Goal: Information Seeking & Learning: Learn about a topic

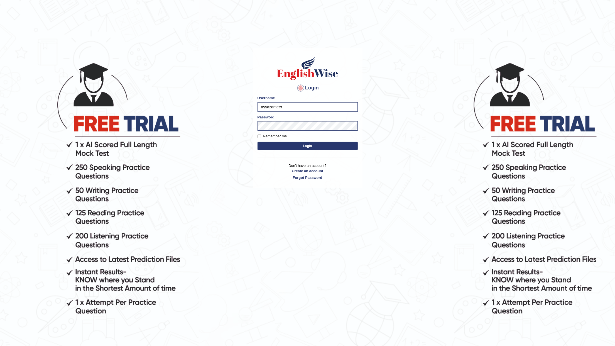
drag, startPoint x: 284, startPoint y: 107, endPoint x: 250, endPoint y: 106, distance: 34.0
click at [250, 106] on body "Login Please fix the following errors: Username ayyazameer Password Remember me…" at bounding box center [307, 204] width 615 height 346
click at [264, 106] on input "Username" at bounding box center [307, 106] width 100 height 9
type input "mohamedelza"
click at [269, 144] on button "Login" at bounding box center [307, 146] width 100 height 8
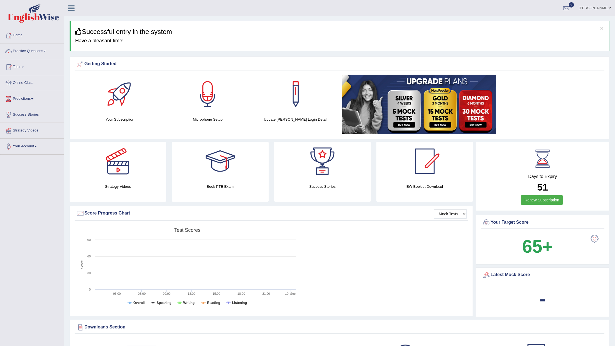
click at [30, 49] on link "Practice Questions" at bounding box center [31, 50] width 63 height 14
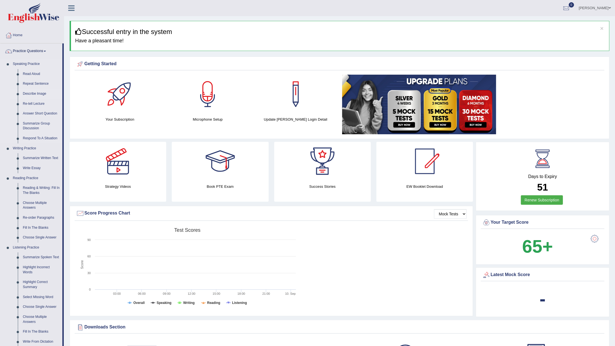
click at [33, 93] on link "Describe Image" at bounding box center [41, 94] width 42 height 10
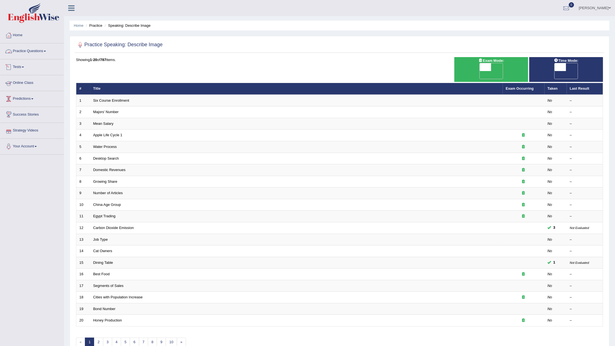
click at [34, 55] on link "Practice Questions" at bounding box center [31, 50] width 63 height 14
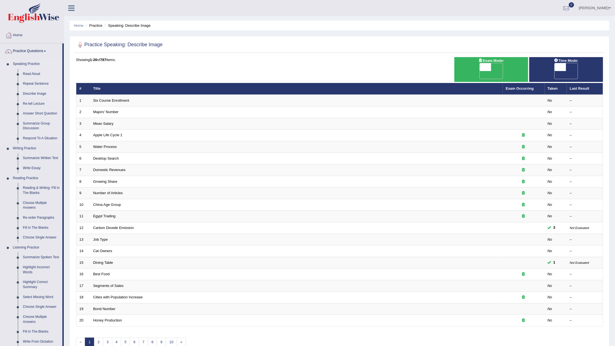
click at [1, 119] on li "Speaking Practice Read Aloud Repeat Sentence Describe Image Re-tell Lecture Ans…" at bounding box center [31, 101] width 62 height 84
click at [29, 75] on link "Read Aloud" at bounding box center [41, 74] width 42 height 10
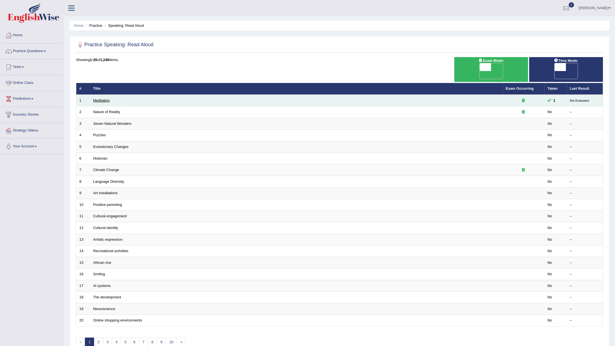
click at [102, 98] on link "Meditation" at bounding box center [101, 100] width 17 height 4
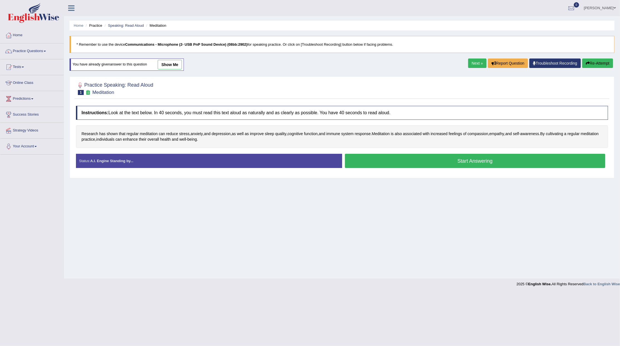
click at [361, 159] on button "Start Answering" at bounding box center [475, 161] width 261 height 14
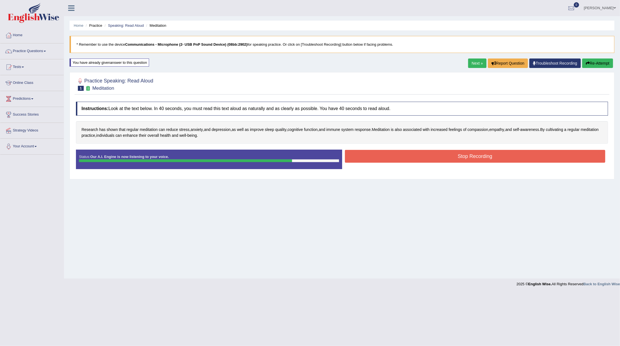
click at [394, 159] on button "Stop Recording" at bounding box center [475, 156] width 261 height 13
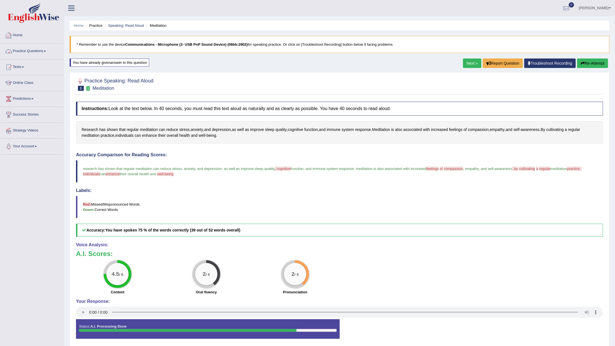
click at [27, 51] on link "Practice Questions" at bounding box center [31, 50] width 63 height 14
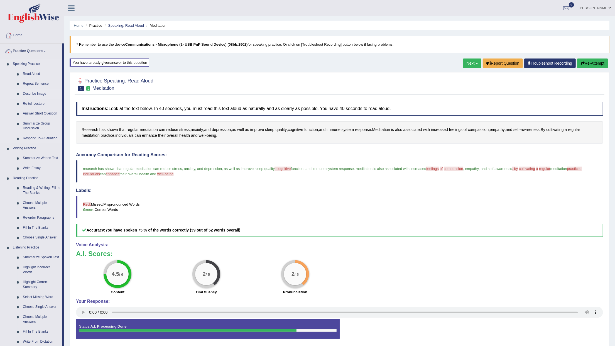
click at [28, 93] on link "Describe Image" at bounding box center [41, 94] width 42 height 10
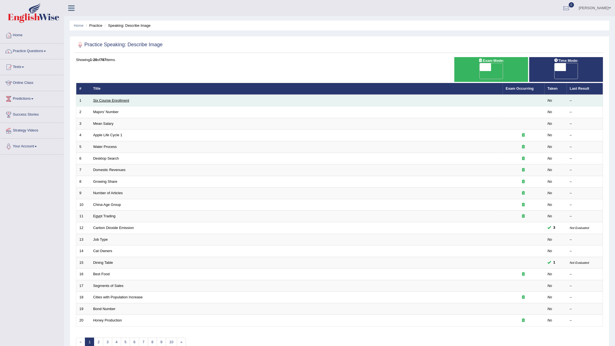
click at [115, 98] on link "Six Course Enrollment" at bounding box center [111, 100] width 36 height 4
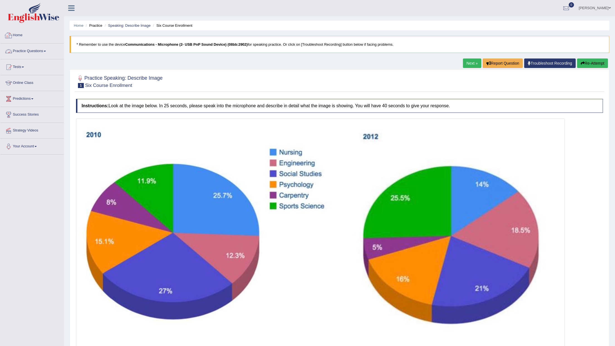
click at [40, 51] on link "Practice Questions" at bounding box center [31, 50] width 63 height 14
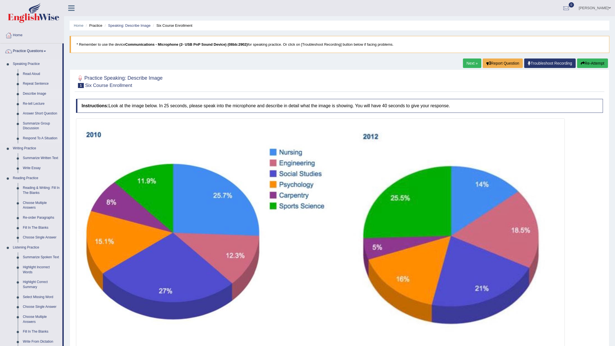
click at [31, 93] on link "Describe Image" at bounding box center [41, 94] width 42 height 10
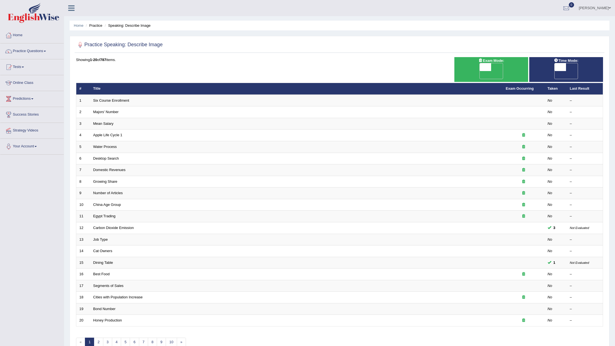
click at [191, 106] on td "Majors' Number" at bounding box center [296, 112] width 412 height 12
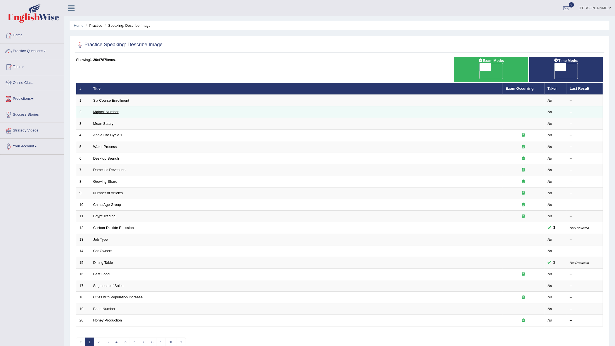
click at [103, 110] on link "Majors' Number" at bounding box center [105, 112] width 25 height 4
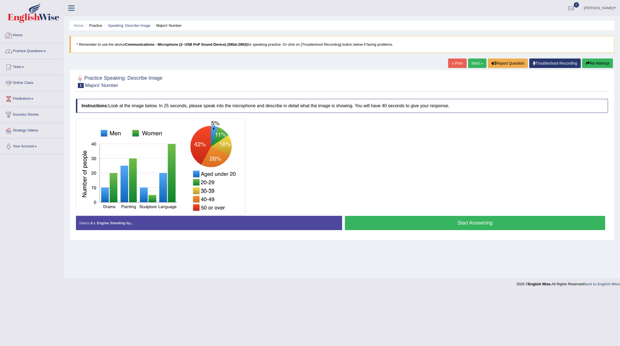
click at [31, 50] on link "Practice Questions" at bounding box center [31, 50] width 63 height 14
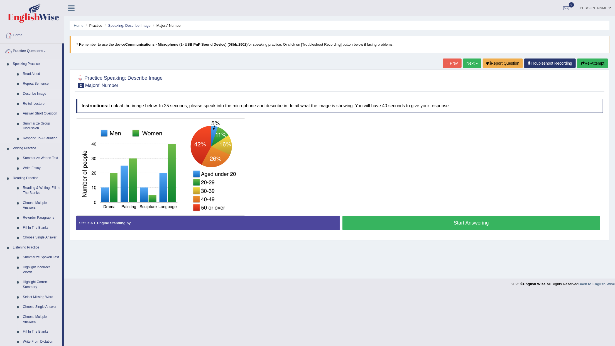
click at [26, 93] on link "Describe Image" at bounding box center [41, 94] width 42 height 10
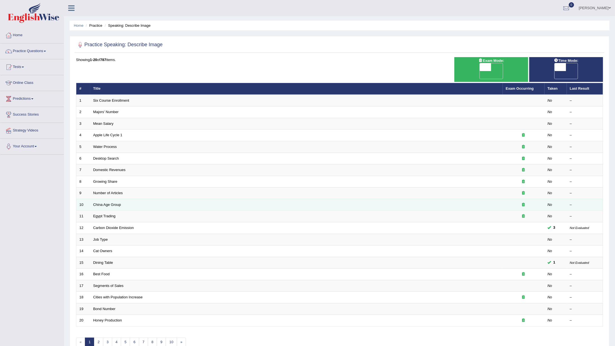
click at [109, 201] on td "China Age Group" at bounding box center [296, 205] width 412 height 12
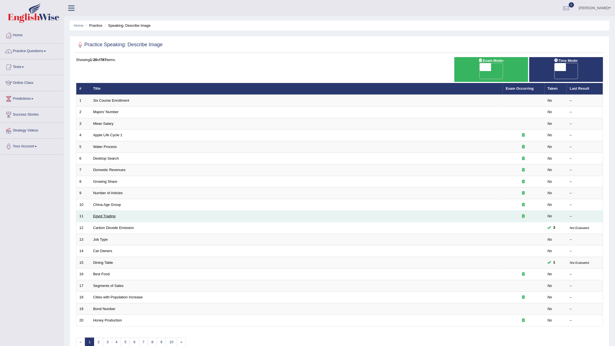
click at [106, 214] on link "Egypt Trading" at bounding box center [104, 216] width 22 height 4
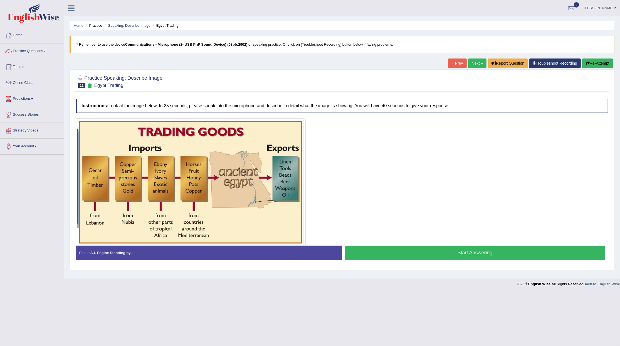
click at [24, 51] on link "Practice Questions" at bounding box center [31, 50] width 63 height 14
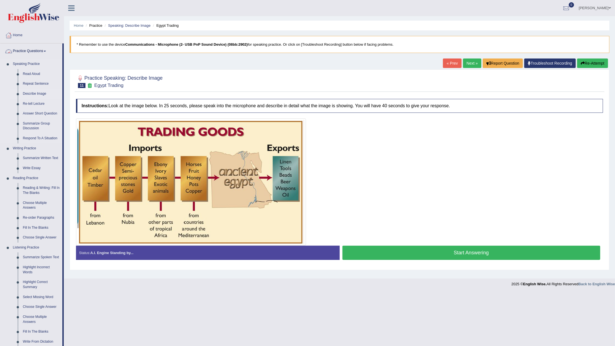
click at [30, 91] on link "Describe Image" at bounding box center [41, 94] width 42 height 10
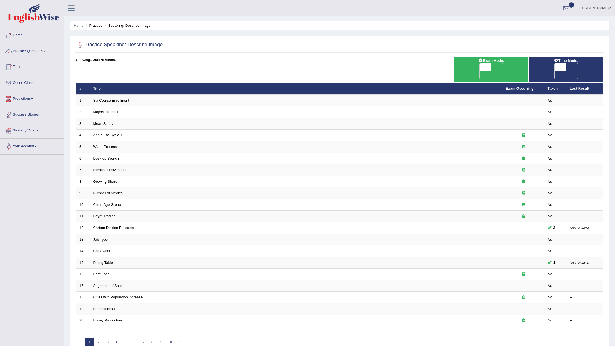
click at [113, 98] on link "Six Course Enrollment" at bounding box center [111, 100] width 36 height 4
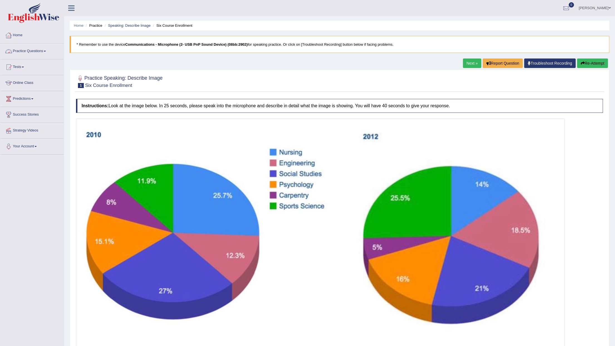
click at [32, 48] on link "Practice Questions" at bounding box center [31, 50] width 63 height 14
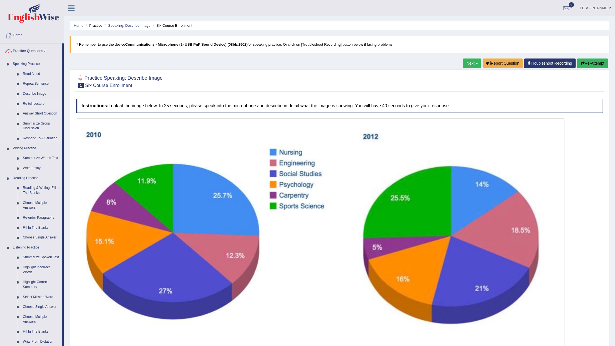
click at [32, 99] on link "Re-tell Lecture" at bounding box center [41, 104] width 42 height 10
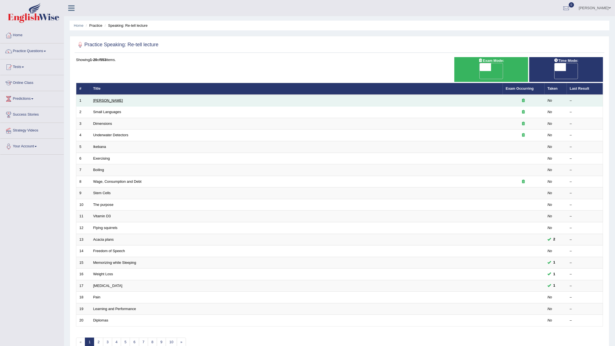
click at [111, 98] on link "Amory Lovins" at bounding box center [108, 100] width 30 height 4
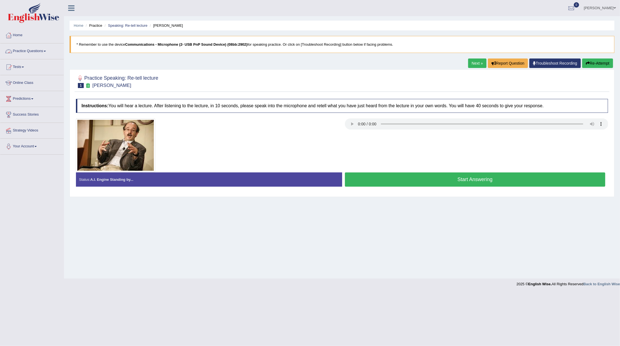
click at [37, 52] on link "Practice Questions" at bounding box center [31, 50] width 63 height 14
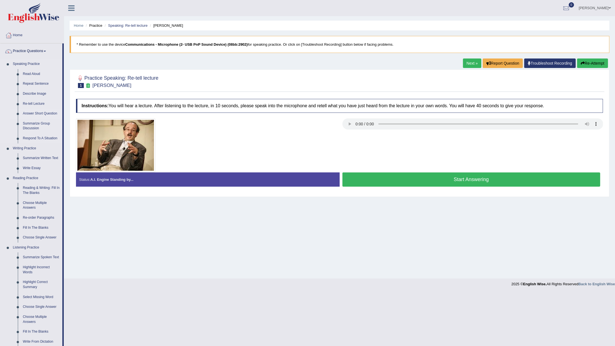
click at [40, 114] on link "Answer Short Question" at bounding box center [41, 114] width 42 height 10
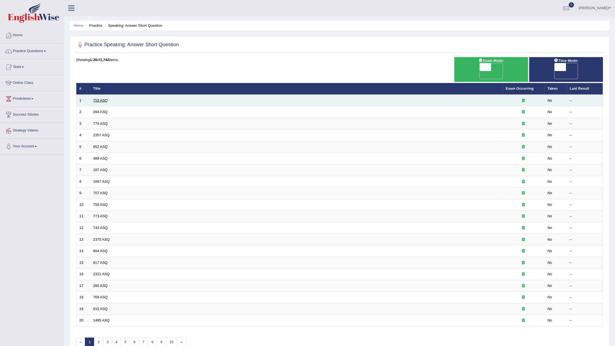
click at [96, 98] on link "753 ASQ" at bounding box center [100, 100] width 14 height 4
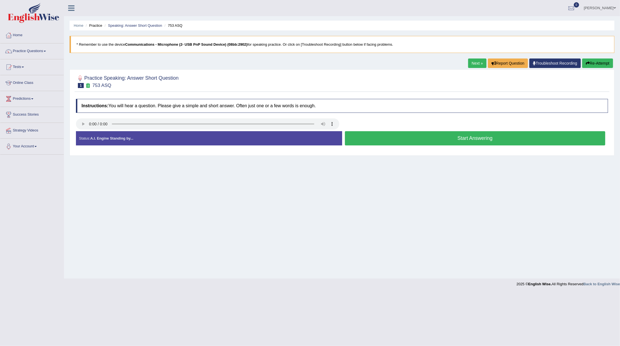
click at [418, 139] on button "Start Answering" at bounding box center [475, 138] width 261 height 14
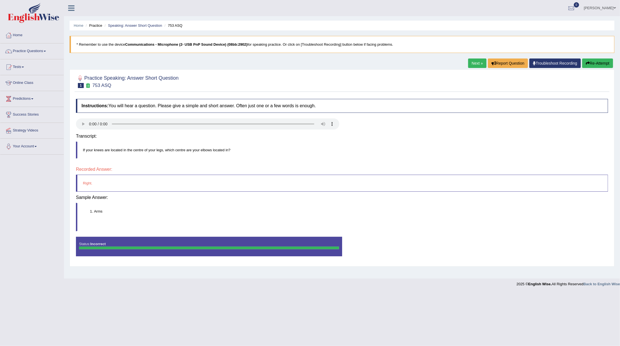
click at [0, 0] on div "Saving your answer..." at bounding box center [0, 0] width 0 height 0
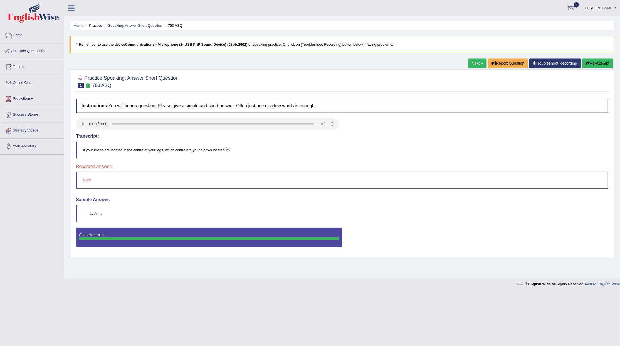
click at [21, 53] on link "Practice Questions" at bounding box center [31, 50] width 63 height 14
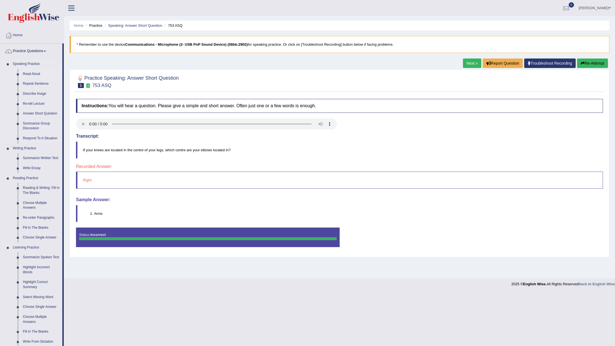
click at [28, 75] on link "Read Aloud" at bounding box center [41, 74] width 42 height 10
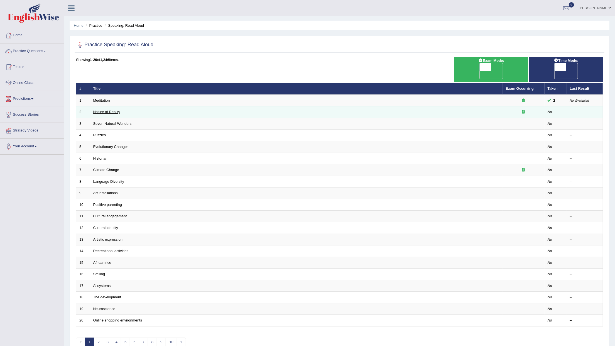
click at [100, 110] on link "Nature of Reality" at bounding box center [106, 112] width 27 height 4
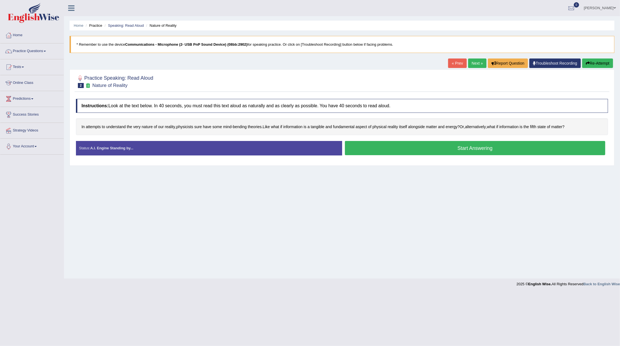
click at [372, 146] on button "Start Answering" at bounding box center [475, 148] width 261 height 14
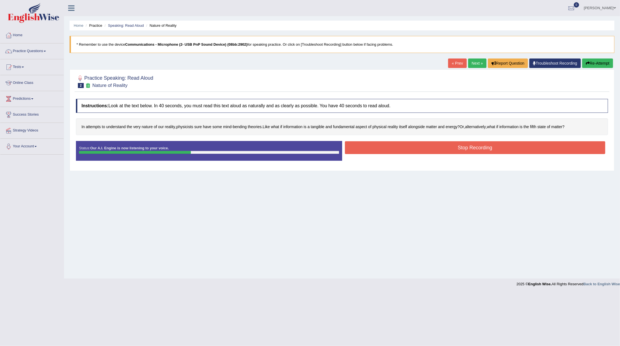
click at [444, 147] on button "Stop Recording" at bounding box center [475, 147] width 261 height 13
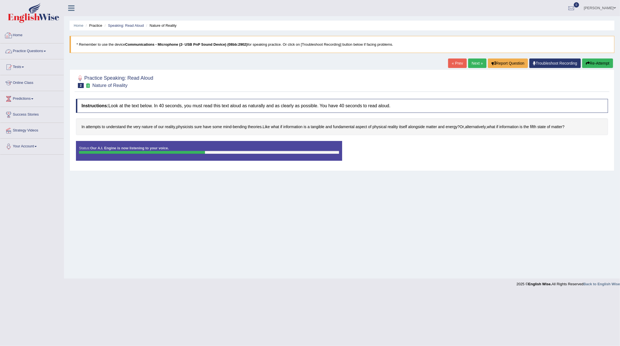
click at [23, 49] on link "Practice Questions" at bounding box center [31, 50] width 63 height 14
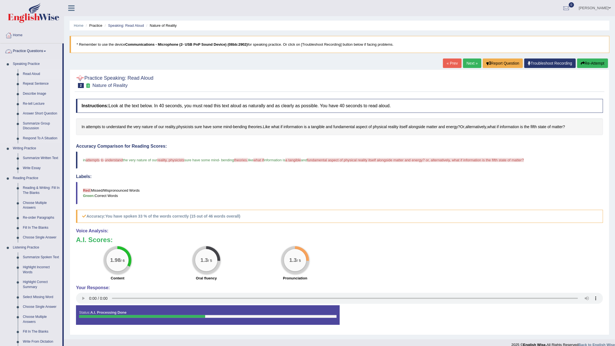
click at [38, 71] on link "Read Aloud" at bounding box center [41, 74] width 42 height 10
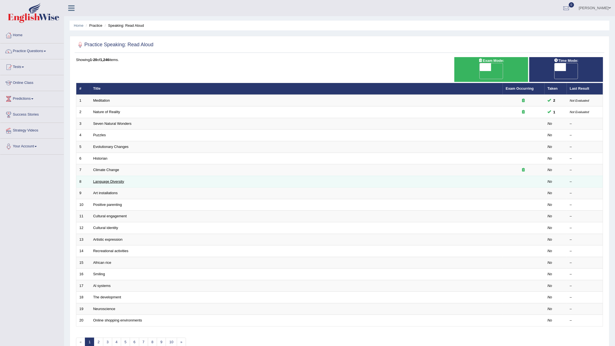
click at [114, 179] on link "Language Diversity" at bounding box center [108, 181] width 31 height 4
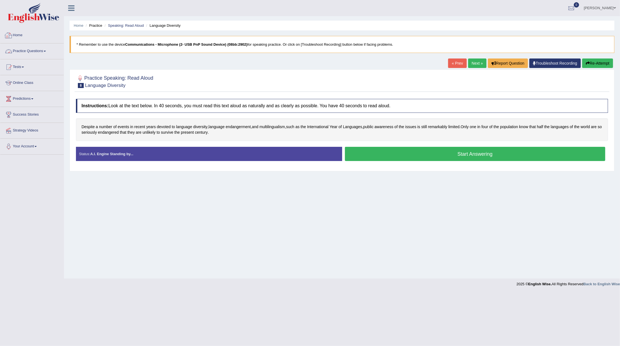
click at [32, 53] on link "Practice Questions" at bounding box center [31, 50] width 63 height 14
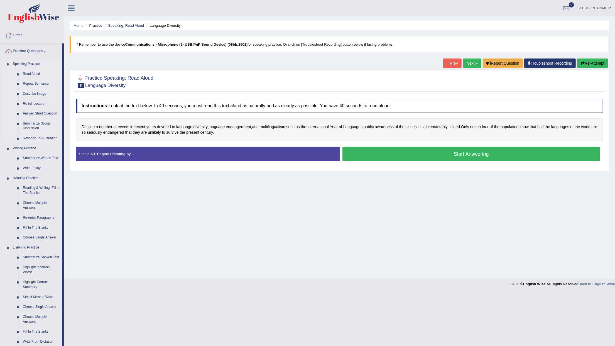
click at [29, 74] on link "Read Aloud" at bounding box center [41, 74] width 42 height 10
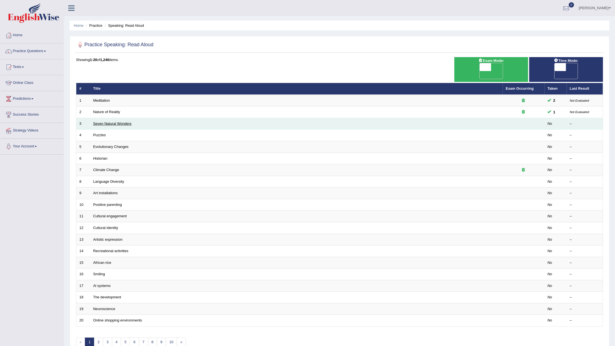
click at [117, 121] on link "Seven Natural Wonders" at bounding box center [112, 123] width 38 height 4
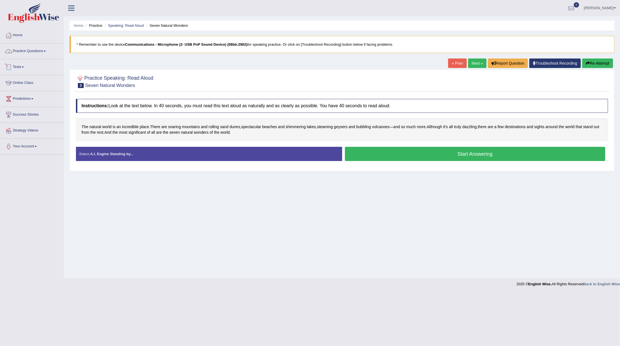
click at [26, 53] on link "Practice Questions" at bounding box center [31, 50] width 63 height 14
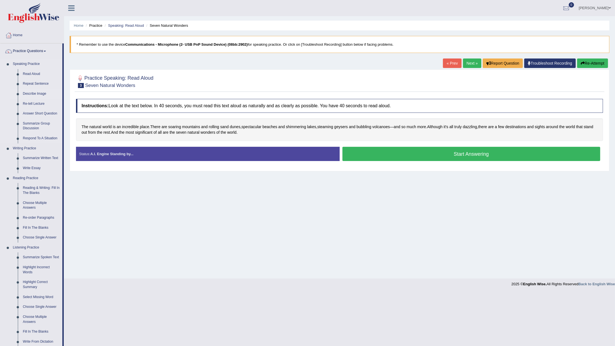
click at [40, 92] on link "Describe Image" at bounding box center [41, 94] width 42 height 10
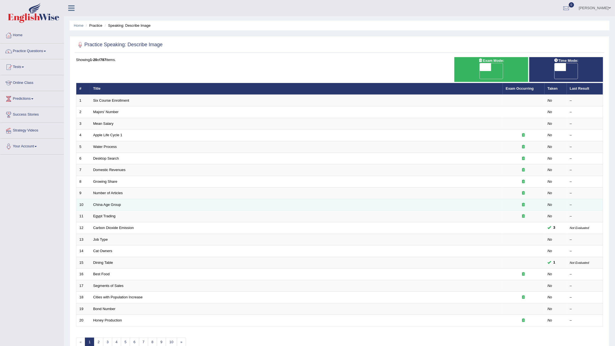
scroll to position [25, 0]
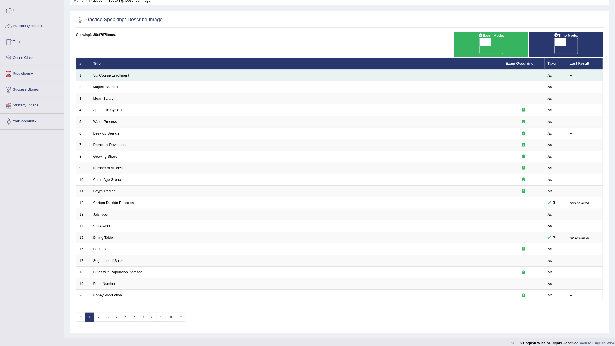
click at [107, 73] on link "Six Course Enrollment" at bounding box center [111, 75] width 36 height 4
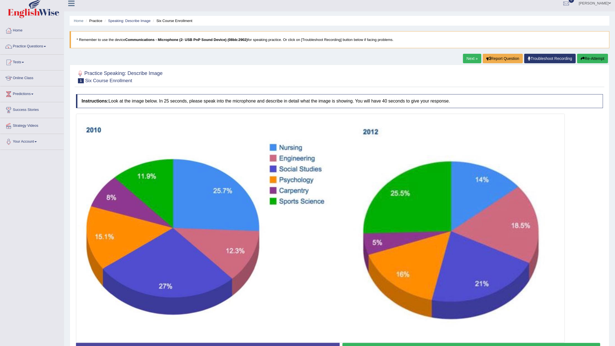
scroll to position [45, 0]
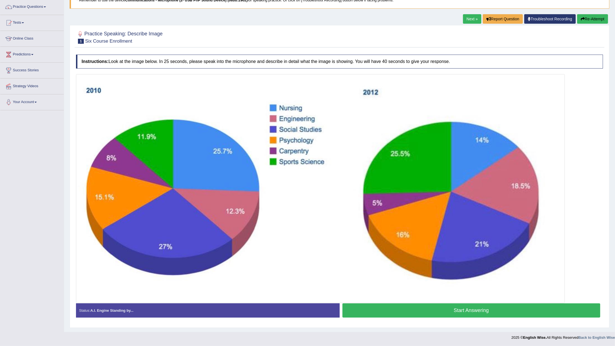
click at [375, 308] on button "Start Answering" at bounding box center [471, 310] width 258 height 14
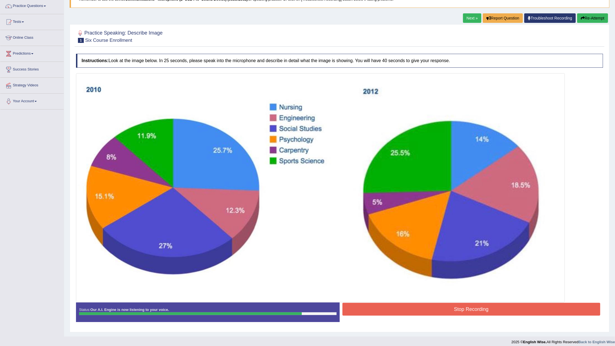
click at [379, 311] on button "Stop Recording" at bounding box center [471, 308] width 258 height 13
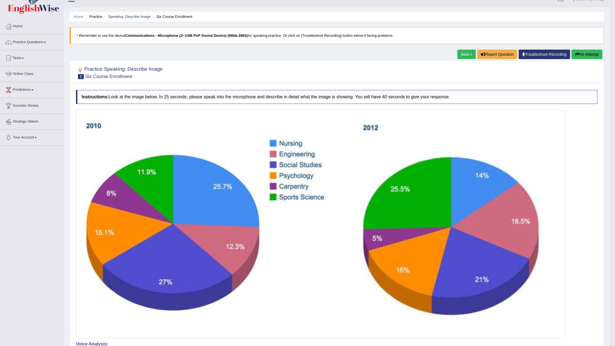
scroll to position [0, 0]
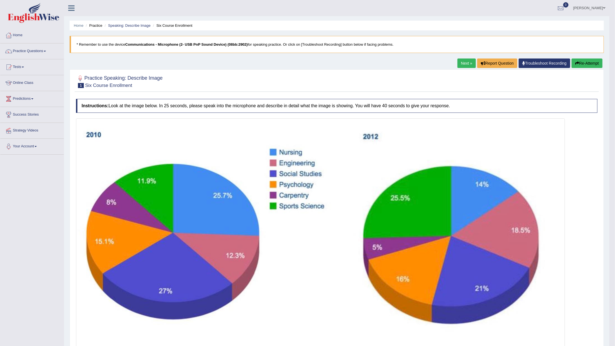
click at [585, 67] on button "Re-Attempt" at bounding box center [586, 62] width 31 height 9
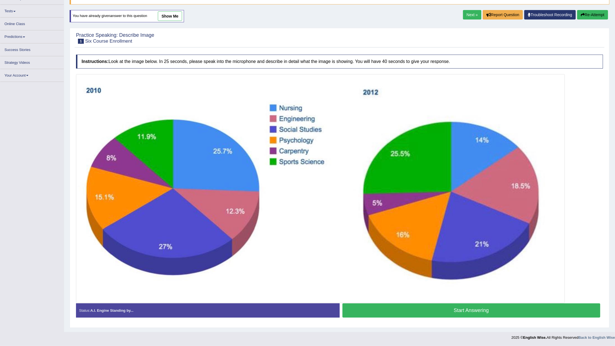
scroll to position [52, 0]
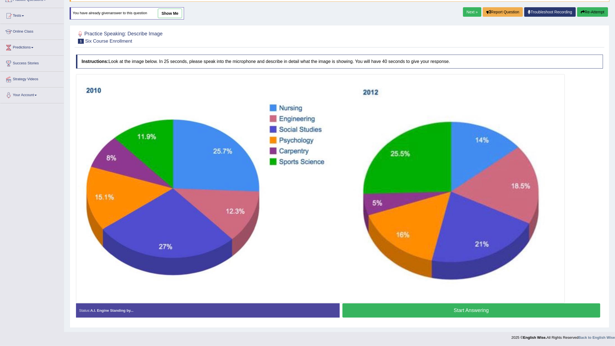
click at [425, 313] on button "Start Answering" at bounding box center [471, 310] width 258 height 14
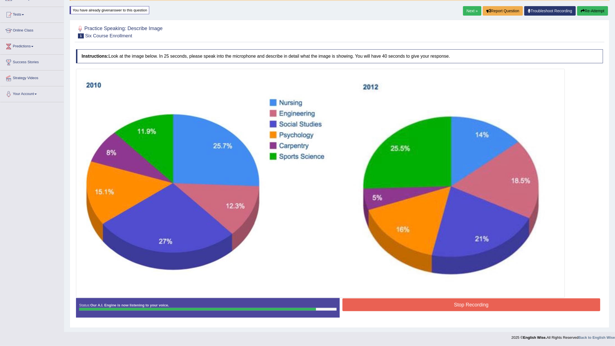
click at [470, 305] on button "Stop Recording" at bounding box center [471, 304] width 258 height 13
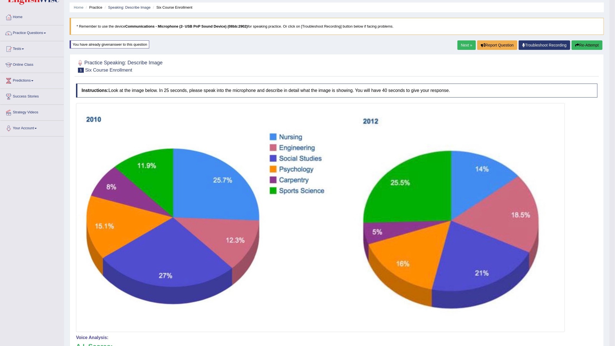
scroll to position [0, 0]
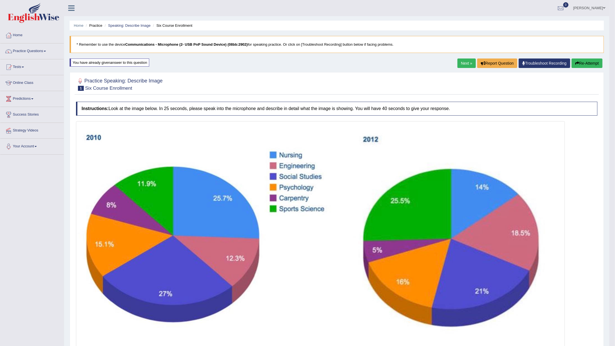
click at [590, 63] on button "Re-Attempt" at bounding box center [586, 62] width 31 height 9
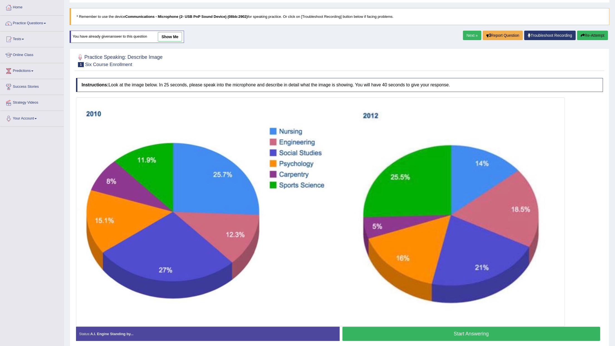
scroll to position [52, 0]
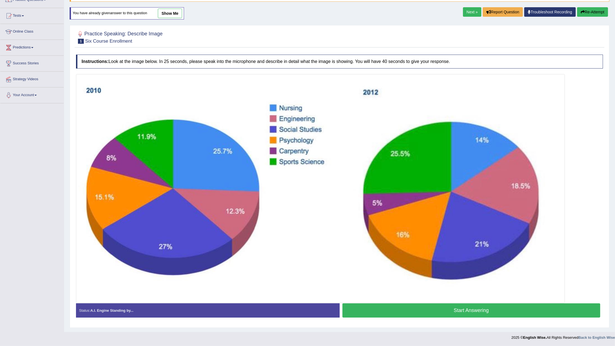
click at [397, 308] on button "Start Answering" at bounding box center [471, 310] width 258 height 14
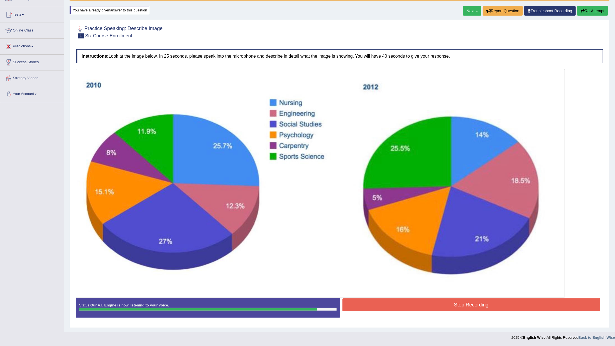
click at [488, 307] on button "Stop Recording" at bounding box center [471, 304] width 258 height 13
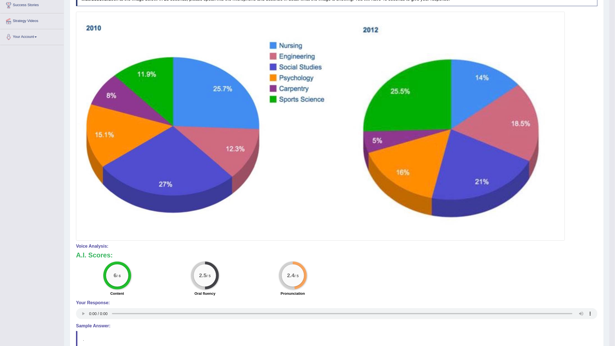
scroll to position [0, 0]
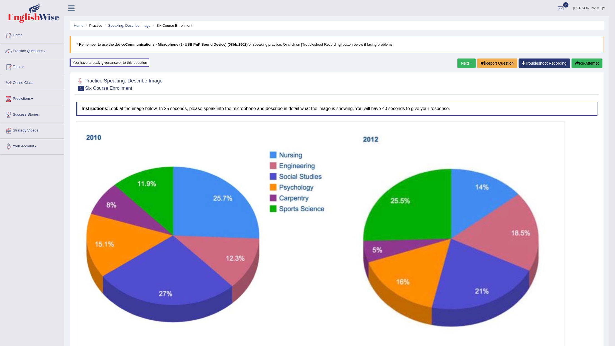
click at [581, 65] on button "Re-Attempt" at bounding box center [586, 62] width 31 height 9
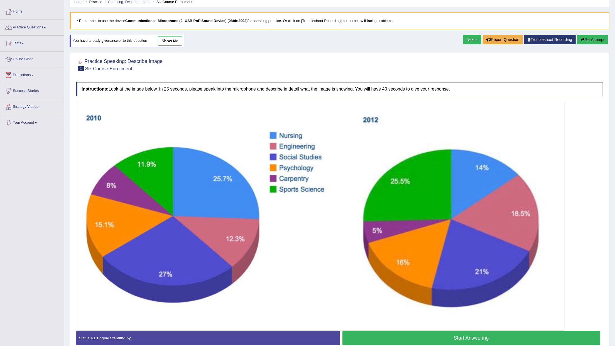
scroll to position [37, 0]
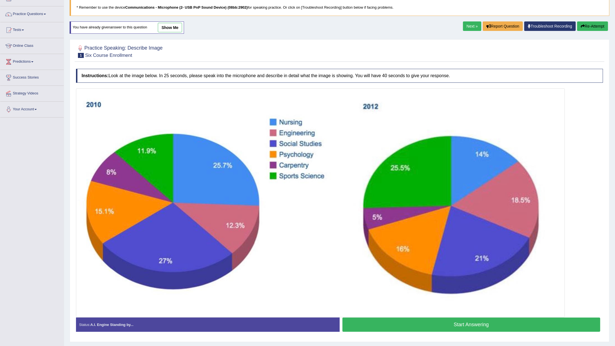
click at [414, 324] on button "Start Answering" at bounding box center [471, 324] width 258 height 14
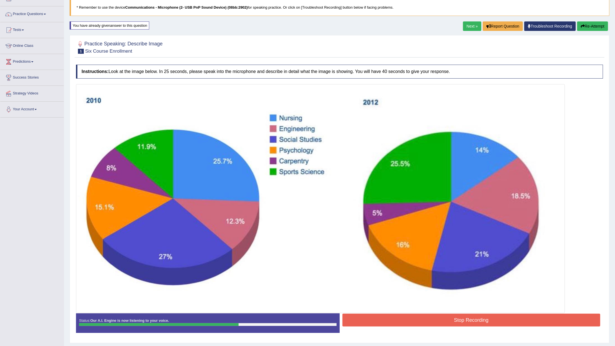
scroll to position [53, 0]
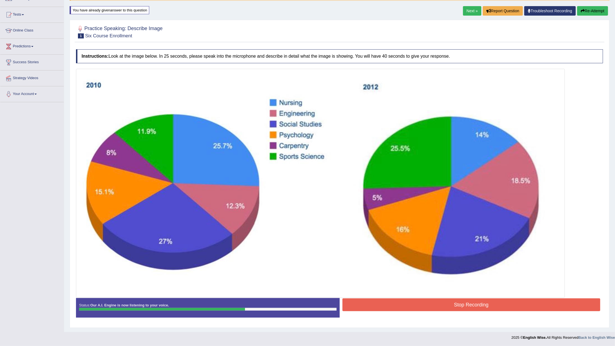
click at [405, 302] on button "Stop Recording" at bounding box center [471, 304] width 258 height 13
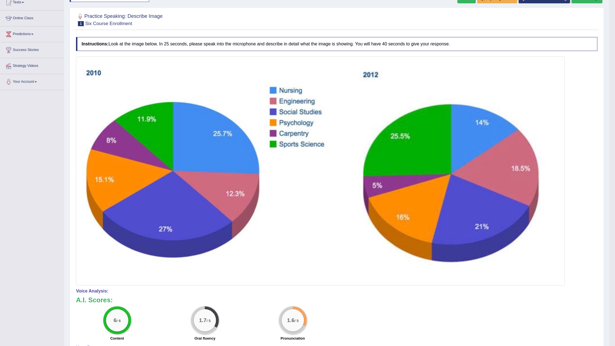
scroll to position [16, 0]
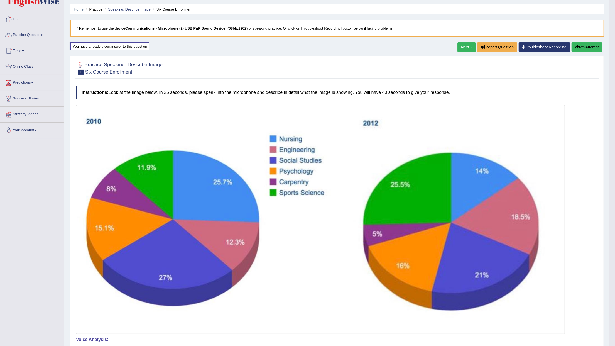
click at [578, 47] on button "Re-Attempt" at bounding box center [586, 46] width 31 height 9
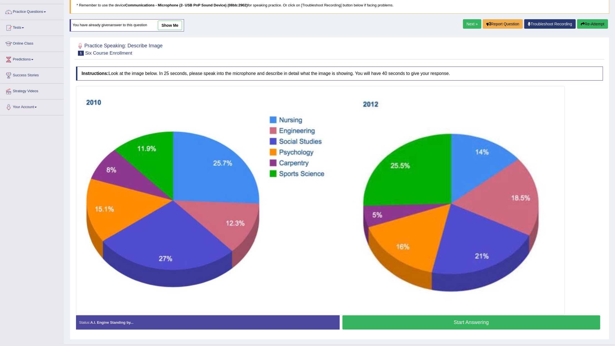
scroll to position [52, 0]
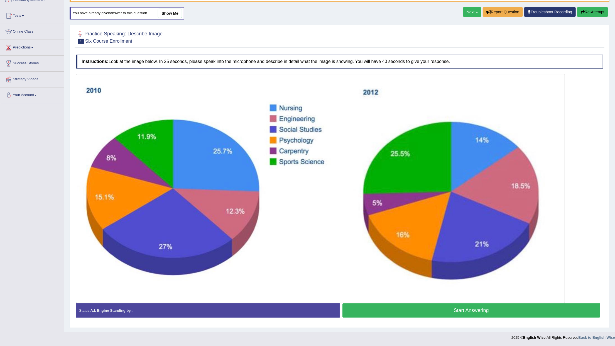
click at [468, 9] on link "Next »" at bounding box center [472, 11] width 18 height 9
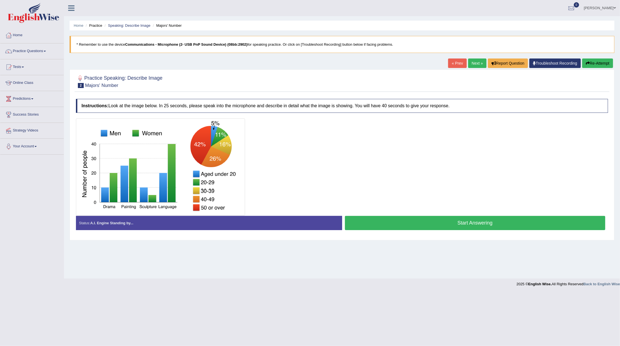
click at [473, 66] on link "Next »" at bounding box center [477, 62] width 18 height 9
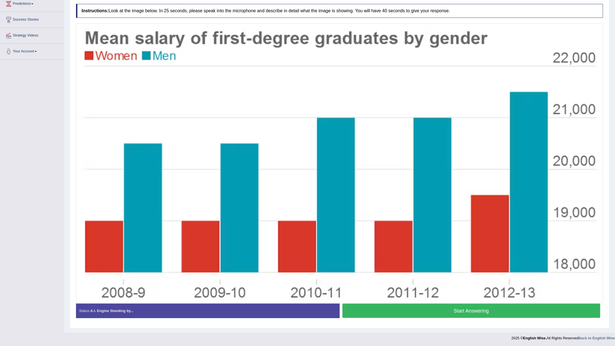
scroll to position [96, 0]
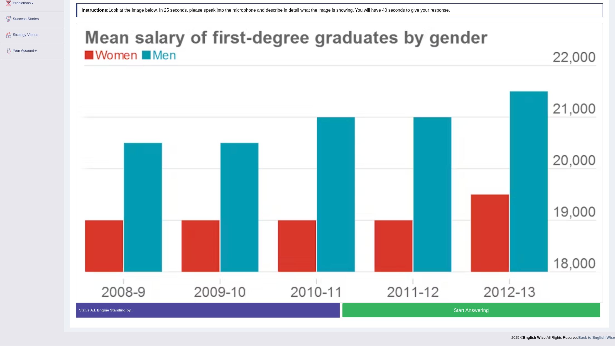
click at [433, 308] on button "Start Answering" at bounding box center [471, 310] width 258 height 14
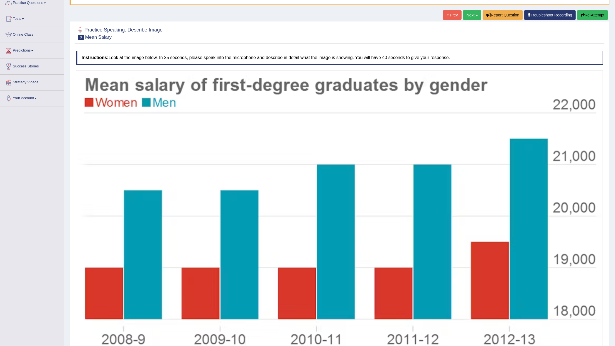
scroll to position [0, 0]
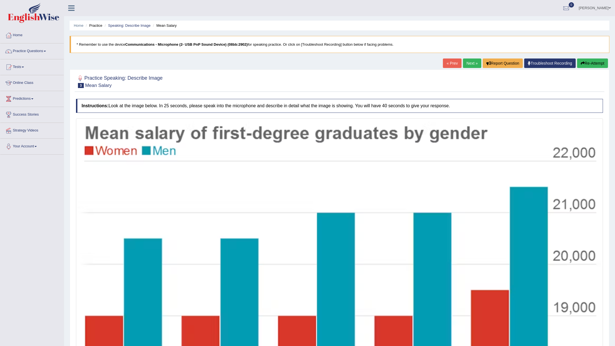
click at [585, 61] on button "Re-Attempt" at bounding box center [592, 62] width 31 height 9
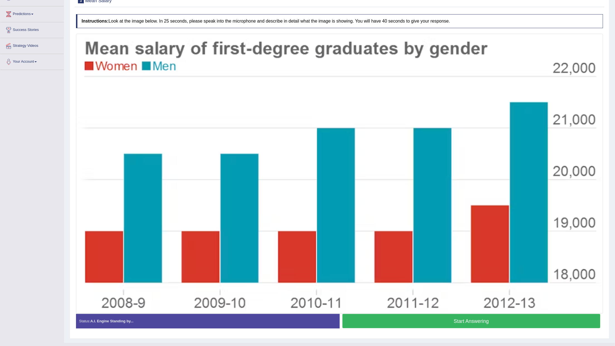
scroll to position [96, 0]
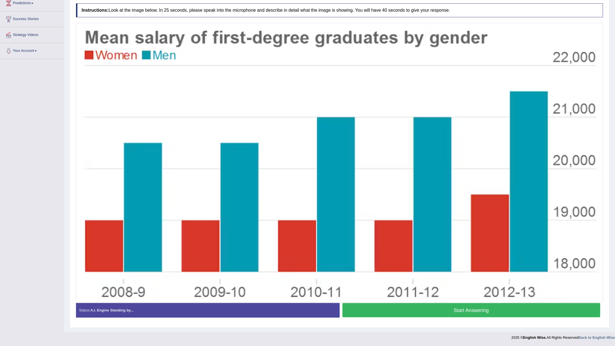
click at [444, 308] on button "Start Answering" at bounding box center [471, 310] width 258 height 14
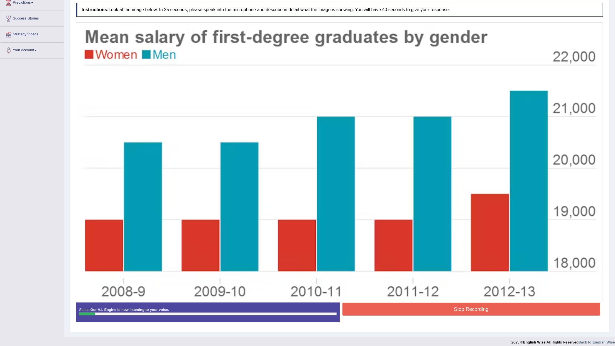
scroll to position [0, 0]
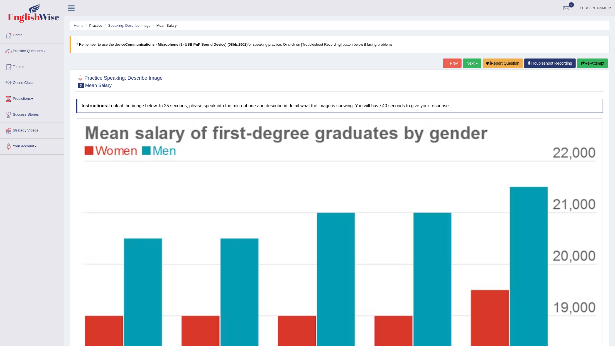
click at [586, 64] on button "Re-Attempt" at bounding box center [592, 62] width 31 height 9
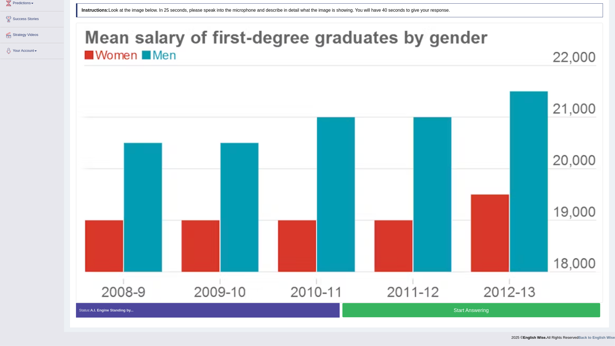
scroll to position [96, 0]
click at [473, 307] on button "Start Answering" at bounding box center [471, 310] width 258 height 14
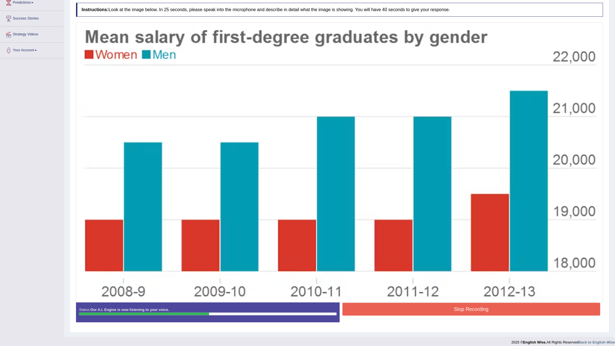
scroll to position [102, 0]
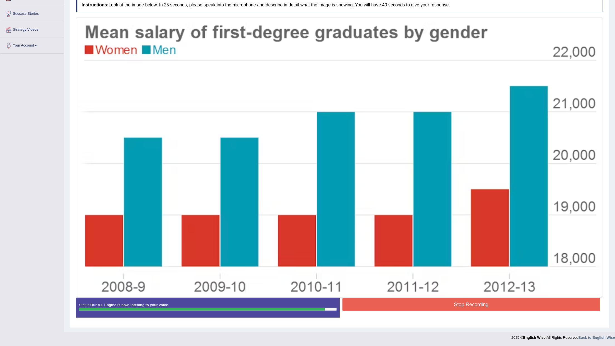
click at [414, 301] on button "Stop Recording" at bounding box center [471, 304] width 258 height 13
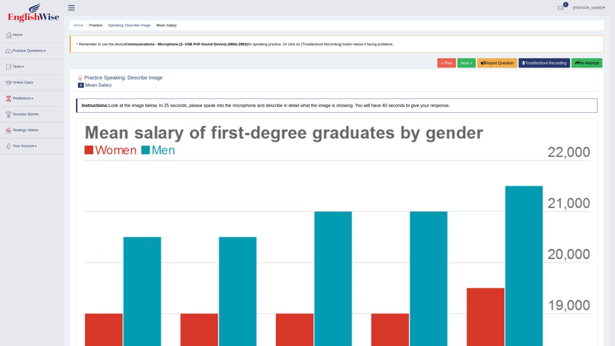
scroll to position [0, 0]
click at [464, 62] on link "Next »" at bounding box center [466, 62] width 18 height 9
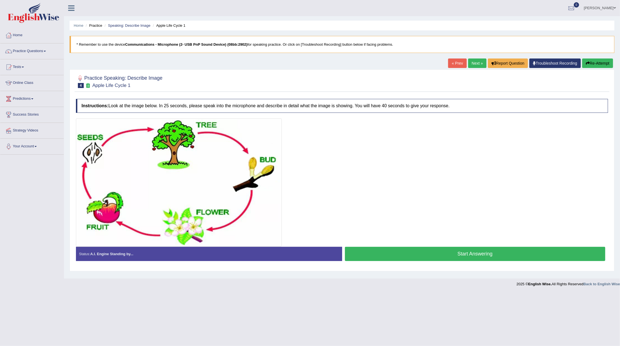
click at [500, 252] on button "Start Answering" at bounding box center [475, 254] width 261 height 14
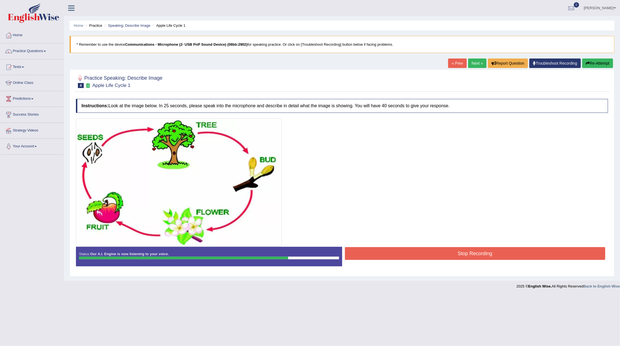
click at [373, 254] on button "Stop Recording" at bounding box center [475, 253] width 261 height 13
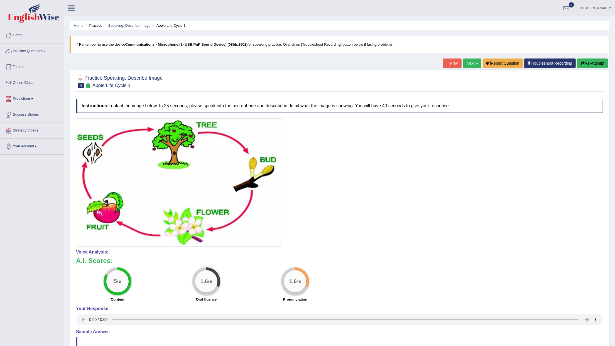
click at [471, 67] on link "Next »" at bounding box center [472, 62] width 18 height 9
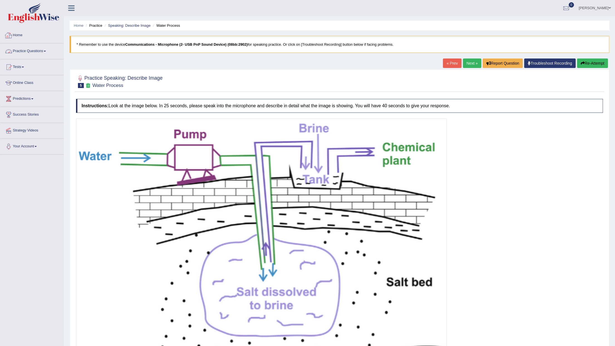
click at [37, 51] on link "Practice Questions" at bounding box center [31, 50] width 63 height 14
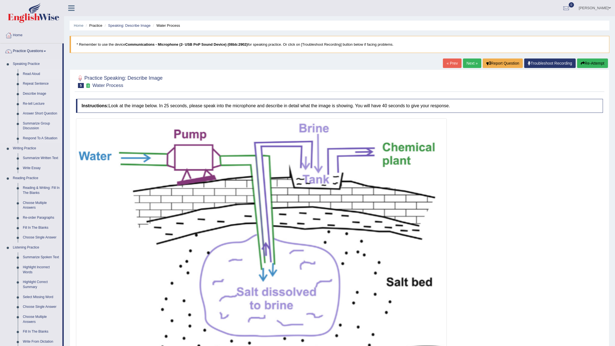
click at [35, 73] on link "Read Aloud" at bounding box center [41, 74] width 42 height 10
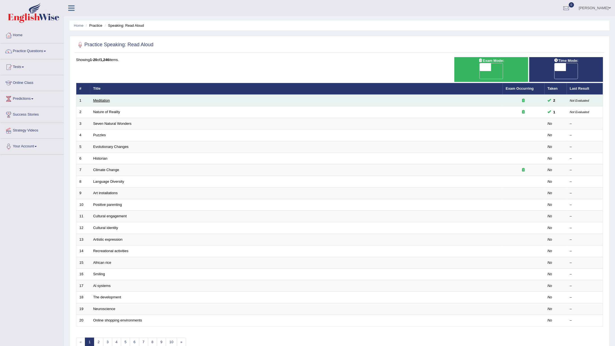
click at [101, 98] on link "Meditation" at bounding box center [101, 100] width 17 height 4
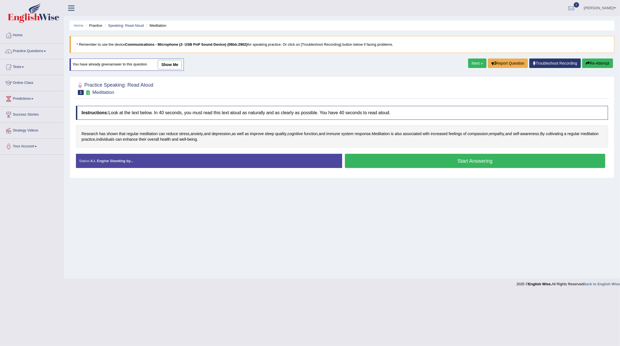
click at [382, 164] on button "Start Answering" at bounding box center [475, 161] width 261 height 14
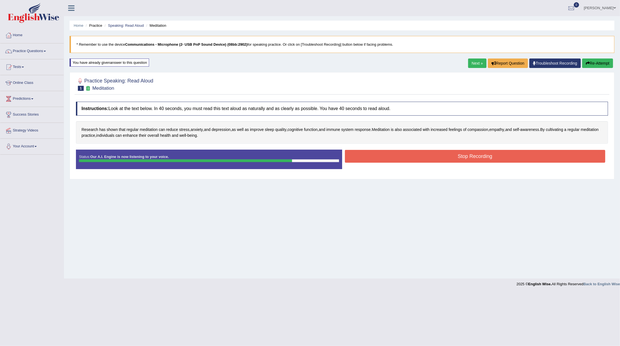
click at [379, 158] on button "Stop Recording" at bounding box center [475, 156] width 261 height 13
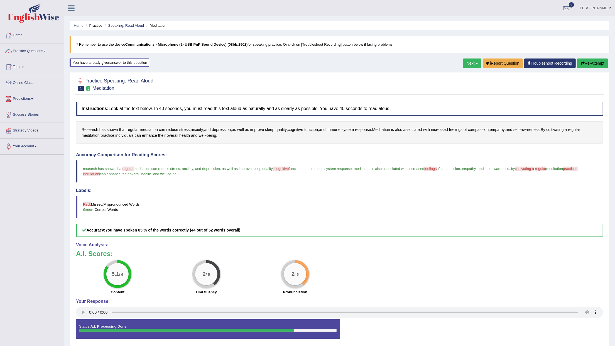
click at [464, 63] on link "Next »" at bounding box center [472, 62] width 18 height 9
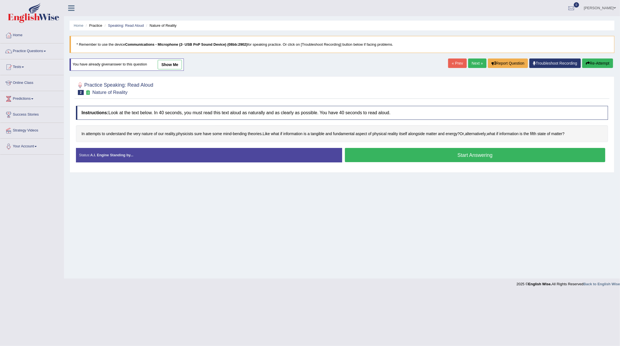
click at [356, 158] on button "Start Answering" at bounding box center [475, 155] width 261 height 14
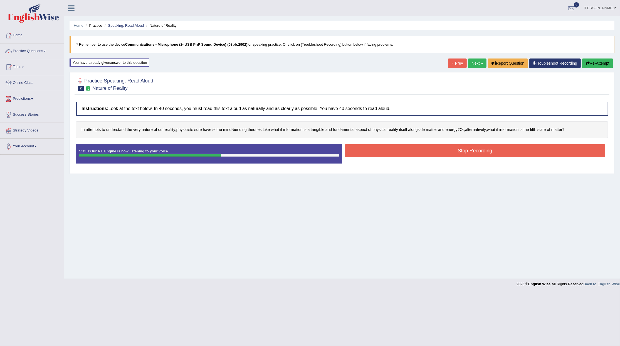
click at [437, 146] on button "Stop Recording" at bounding box center [475, 150] width 261 height 13
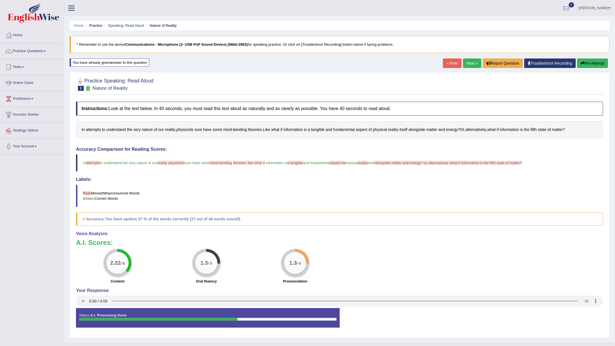
click at [94, 163] on span "attempts" at bounding box center [93, 163] width 14 height 4
click at [94, 164] on span "attempts" at bounding box center [93, 163] width 14 height 4
click at [93, 164] on span "attempts" at bounding box center [93, 163] width 14 height 4
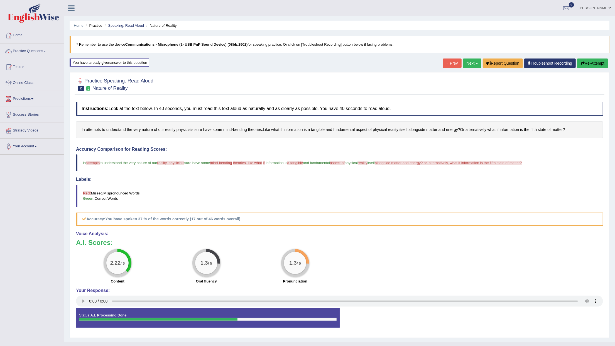
click at [93, 164] on span "attempts" at bounding box center [93, 163] width 14 height 4
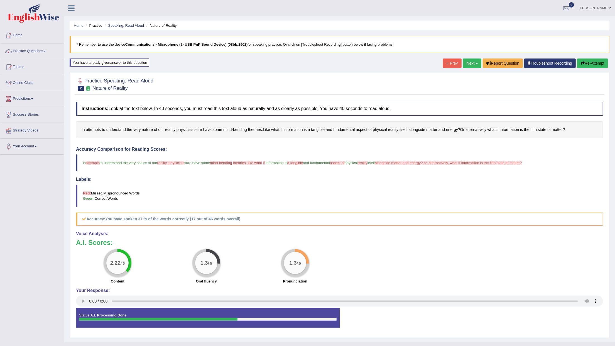
click at [170, 164] on span "reality, physicists" at bounding box center [170, 163] width 27 height 4
click at [96, 130] on span "attempts" at bounding box center [93, 130] width 15 height 6
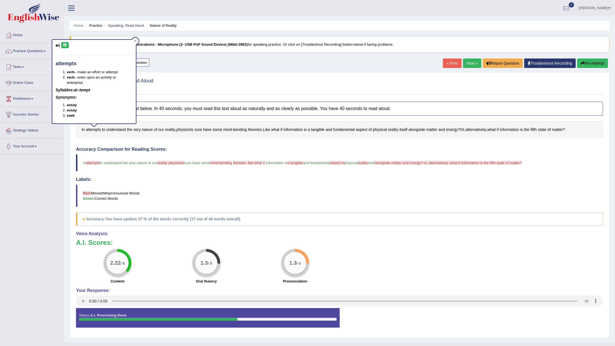
click at [65, 46] on icon at bounding box center [65, 44] width 4 height 3
click at [176, 163] on span "reality, physicists" at bounding box center [170, 163] width 27 height 4
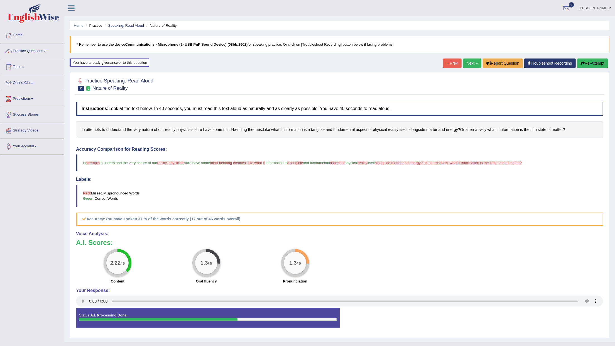
click at [176, 164] on span "reality, physicists" at bounding box center [170, 163] width 27 height 4
click at [188, 131] on span "physicists" at bounding box center [184, 130] width 17 height 6
click at [163, 76] on button at bounding box center [162, 75] width 8 height 6
click at [171, 132] on span "reality" at bounding box center [170, 130] width 10 height 6
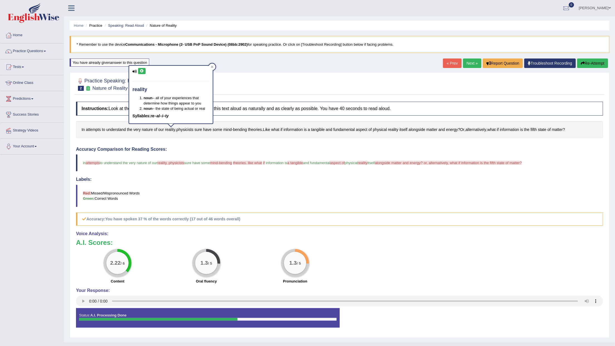
click at [141, 70] on icon at bounding box center [142, 70] width 4 height 3
click at [225, 164] on span "mind-bending" at bounding box center [221, 163] width 22 height 4
click at [227, 131] on span "mind" at bounding box center [227, 130] width 8 height 6
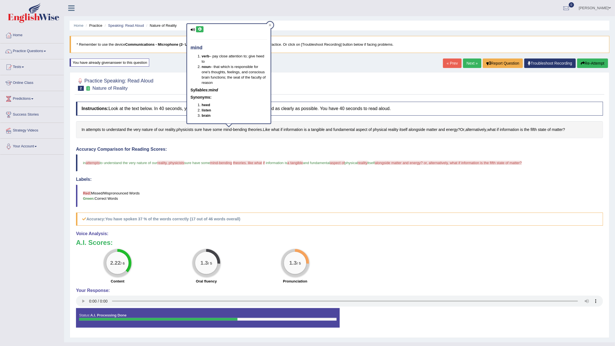
click at [201, 29] on icon at bounding box center [200, 29] width 4 height 3
click at [243, 165] on blockquote "in attempts attempt to understand the very nature of our reality, physicists re…" at bounding box center [339, 162] width 527 height 17
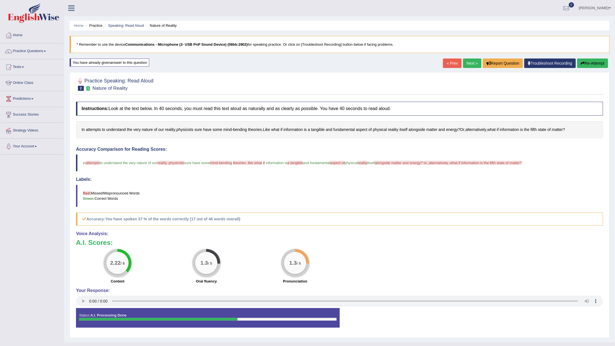
click at [243, 165] on blockquote "in attempts attempt to understand the very nature of our reality, physicists re…" at bounding box center [339, 162] width 527 height 17
click at [251, 128] on span "theories" at bounding box center [255, 130] width 14 height 6
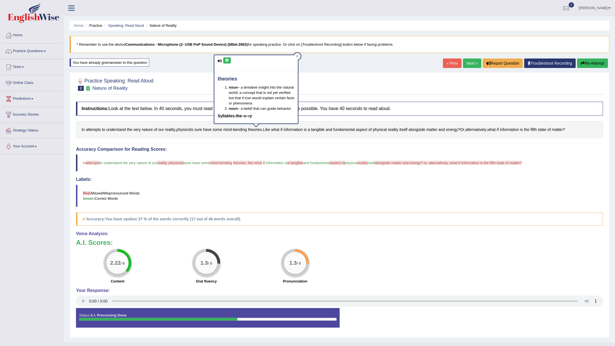
click at [225, 62] on button at bounding box center [227, 60] width 8 height 6
click at [225, 61] on icon at bounding box center [227, 60] width 4 height 3
click at [240, 129] on span "bending" at bounding box center [240, 130] width 14 height 6
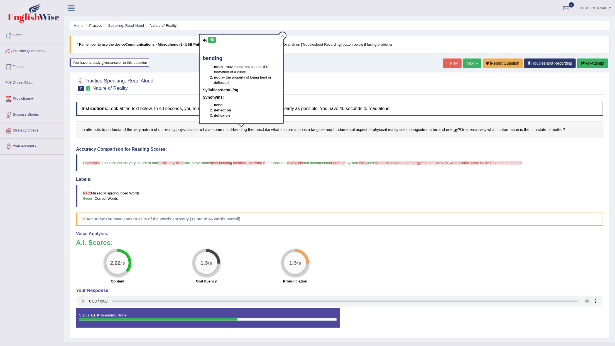
click at [210, 42] on button at bounding box center [212, 40] width 8 height 6
click at [319, 131] on span "tangible" at bounding box center [318, 130] width 14 height 6
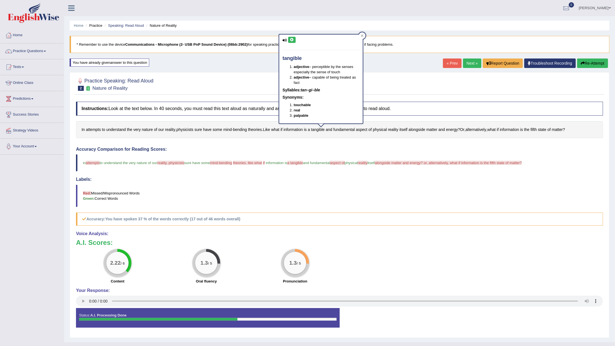
click at [292, 39] on icon at bounding box center [292, 39] width 4 height 3
click at [421, 127] on span "alongside" at bounding box center [416, 130] width 17 height 6
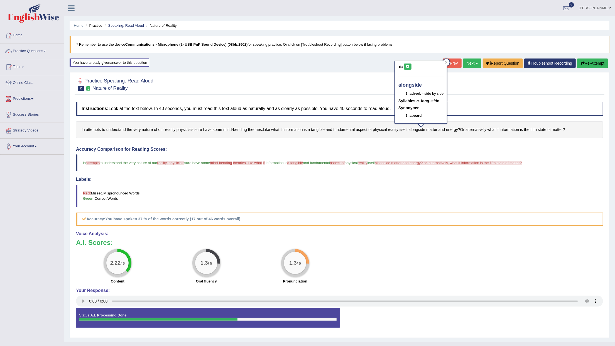
click at [405, 66] on button at bounding box center [408, 66] width 8 height 6
click at [478, 130] on span "alternatively" at bounding box center [475, 130] width 21 height 6
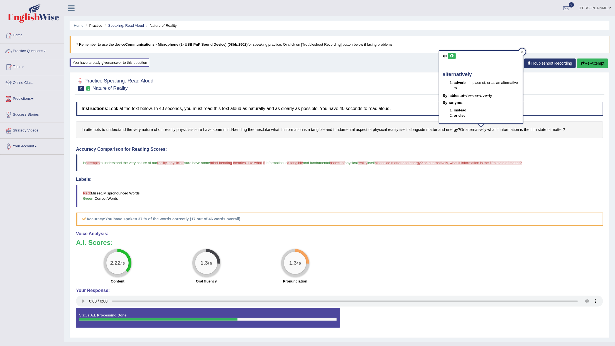
click at [449, 55] on button at bounding box center [452, 56] width 8 height 6
click at [471, 179] on h4 "Labels:" at bounding box center [339, 179] width 527 height 5
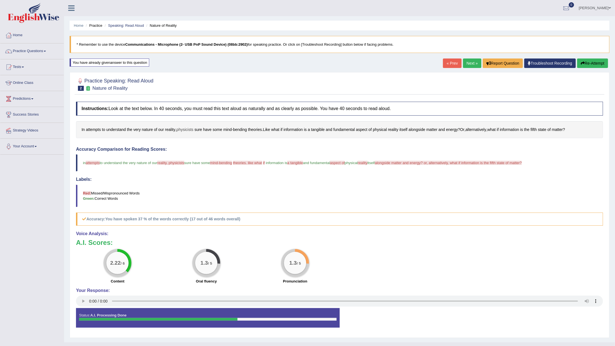
click at [184, 129] on span "physicists" at bounding box center [184, 130] width 17 height 6
click at [161, 76] on button at bounding box center [162, 75] width 8 height 6
click at [99, 132] on span "attempts" at bounding box center [93, 130] width 15 height 6
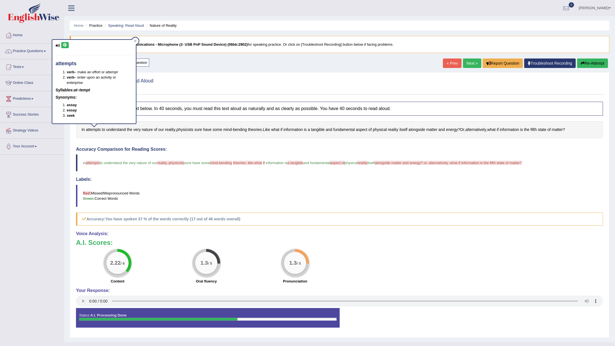
click at [64, 47] on button at bounding box center [65, 45] width 8 height 6
click at [585, 63] on button "Re-Attempt" at bounding box center [592, 62] width 31 height 9
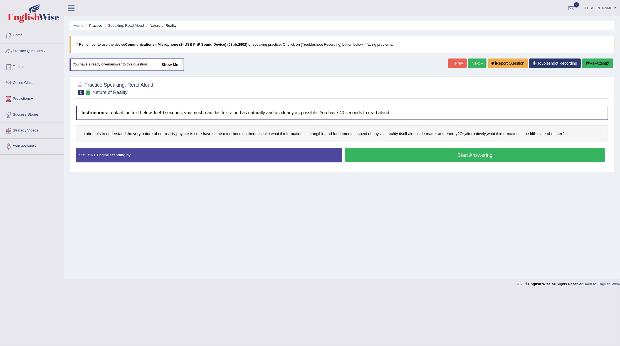
click at [373, 159] on button "Start Answering" at bounding box center [475, 155] width 261 height 14
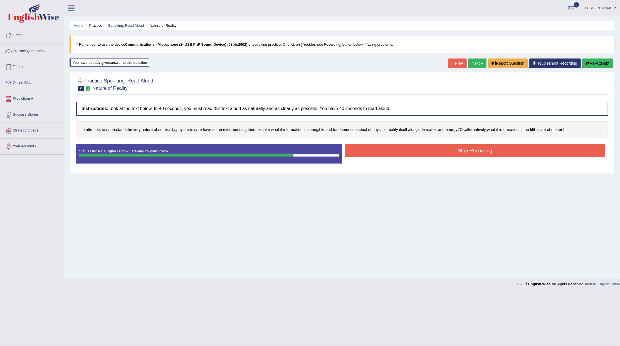
click at [525, 147] on button "Stop Recording" at bounding box center [475, 150] width 261 height 13
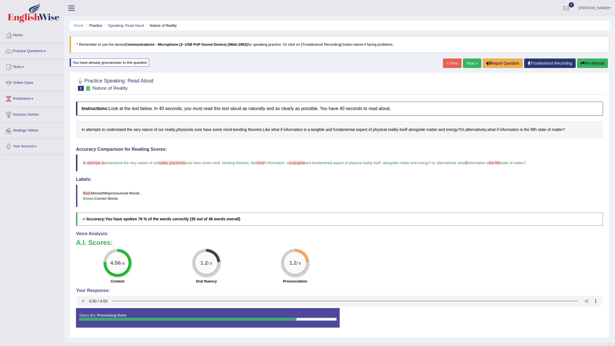
click at [470, 62] on link "Next »" at bounding box center [472, 62] width 18 height 9
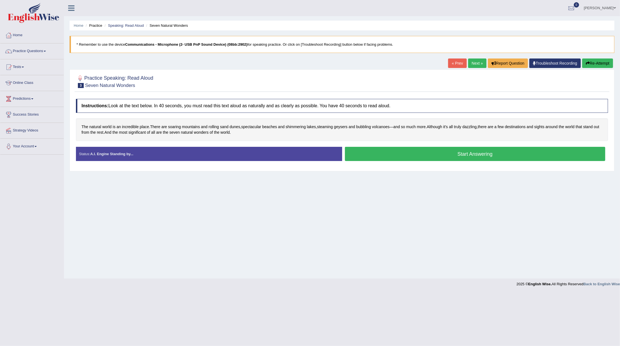
click at [381, 160] on button "Start Answering" at bounding box center [475, 154] width 261 height 14
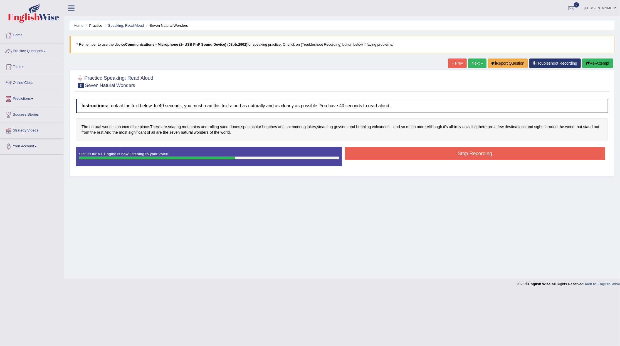
click at [437, 152] on button "Stop Recording" at bounding box center [475, 153] width 261 height 13
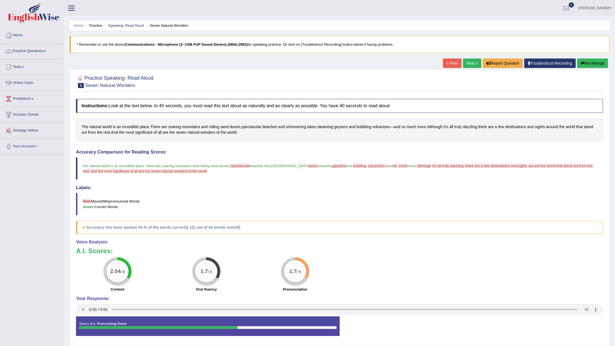
click at [590, 63] on button "Re-Attempt" at bounding box center [592, 62] width 31 height 9
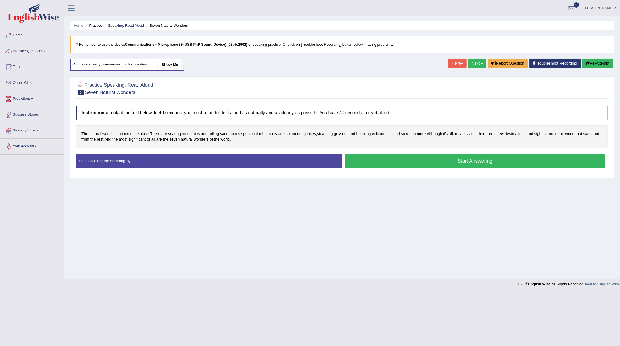
click at [193, 135] on span "mountains" at bounding box center [191, 134] width 18 height 6
click at [181, 79] on icon at bounding box center [181, 78] width 4 height 3
click at [253, 136] on span "spectacular" at bounding box center [251, 134] width 20 height 6
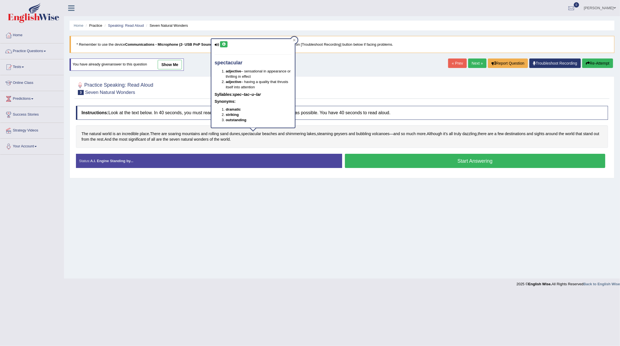
click at [224, 45] on icon at bounding box center [224, 44] width 4 height 3
click at [350, 87] on div at bounding box center [342, 88] width 532 height 17
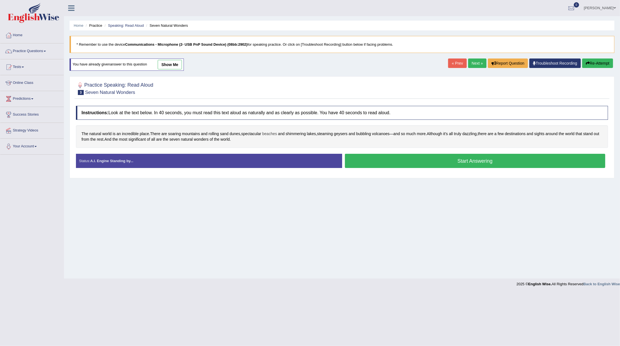
click at [273, 137] on span "beaches" at bounding box center [269, 134] width 15 height 6
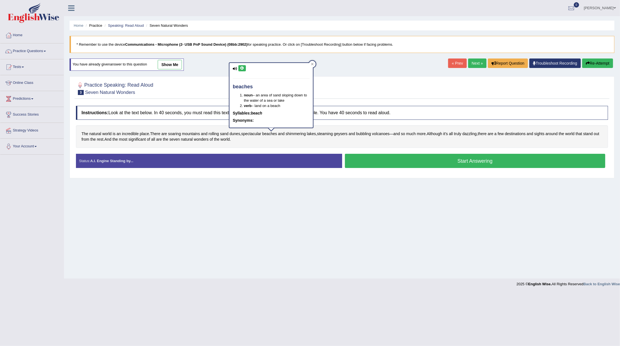
click at [239, 68] on button at bounding box center [242, 68] width 8 height 6
click at [393, 77] on div "Practice Speaking: Read Aloud 3 Seven Natural Wonders Instructions: Look at the…" at bounding box center [342, 127] width 545 height 102
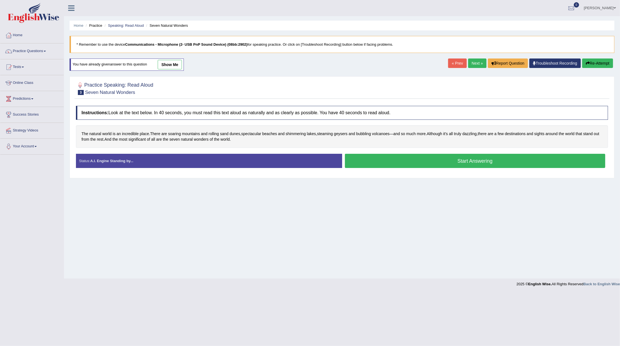
click at [395, 88] on div at bounding box center [342, 88] width 532 height 17
click at [459, 135] on span "truly" at bounding box center [457, 134] width 7 height 6
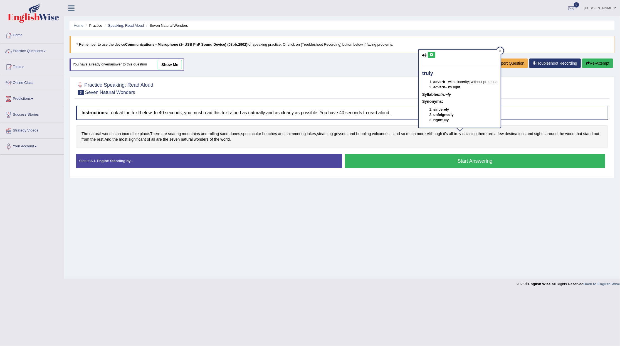
click at [434, 56] on button at bounding box center [432, 55] width 8 height 6
click at [456, 145] on div "The natural world is an incredible place . There are soaring mountains and roll…" at bounding box center [342, 136] width 532 height 23
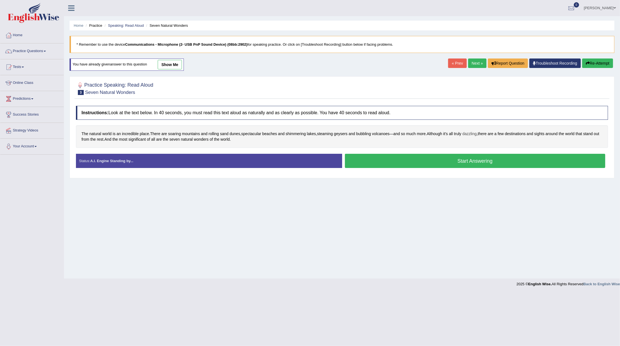
click at [470, 135] on span "dazzling" at bounding box center [469, 134] width 14 height 6
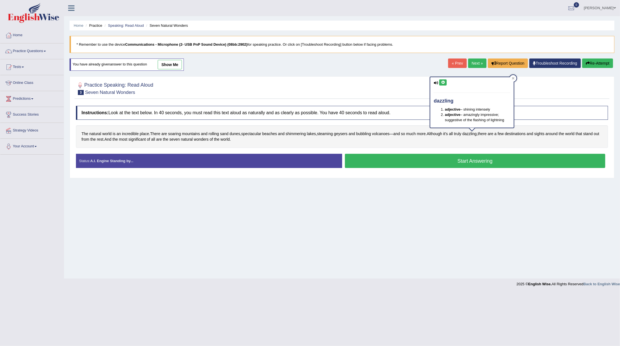
click at [442, 81] on icon at bounding box center [443, 82] width 4 height 3
click at [521, 136] on span "destinations" at bounding box center [515, 134] width 21 height 6
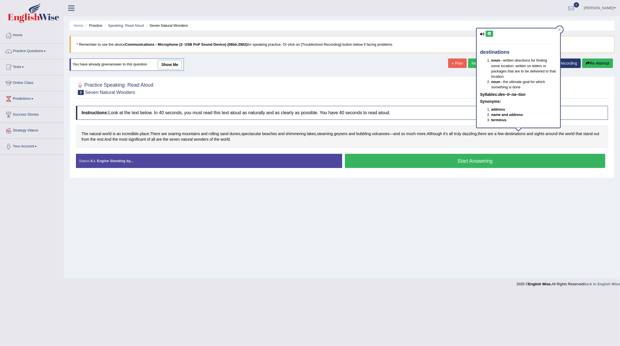
click at [491, 35] on icon at bounding box center [490, 33] width 4 height 3
click at [545, 136] on span "sights" at bounding box center [540, 134] width 10 height 6
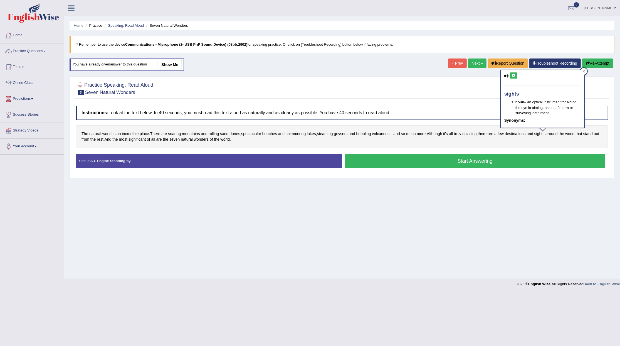
click at [515, 77] on button at bounding box center [514, 75] width 8 height 6
click at [540, 142] on div "The natural world is an incredible place . There are soaring mountains and roll…" at bounding box center [342, 136] width 532 height 23
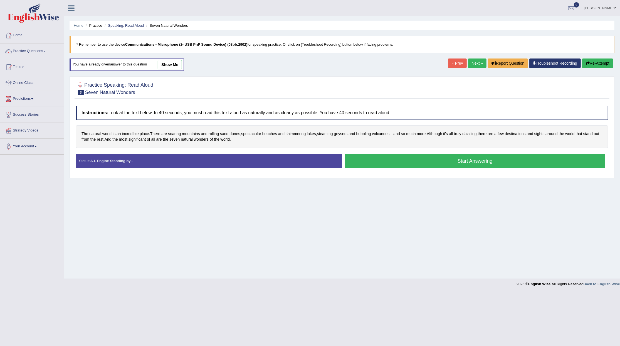
click at [474, 65] on link "Next »" at bounding box center [477, 62] width 18 height 9
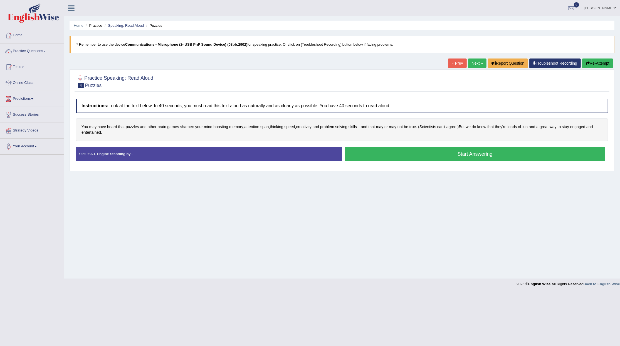
click at [190, 129] on span "sharpen" at bounding box center [187, 127] width 14 height 6
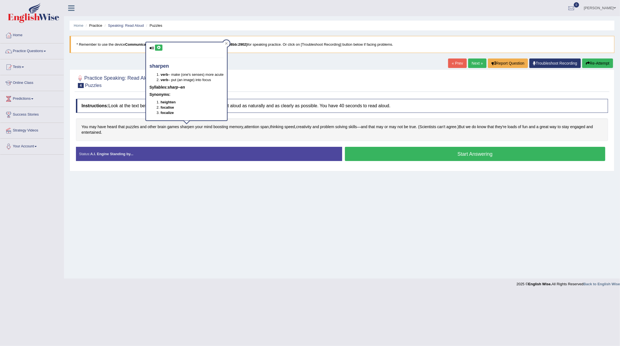
click at [158, 48] on icon at bounding box center [159, 47] width 4 height 3
click at [227, 45] on div at bounding box center [226, 43] width 7 height 7
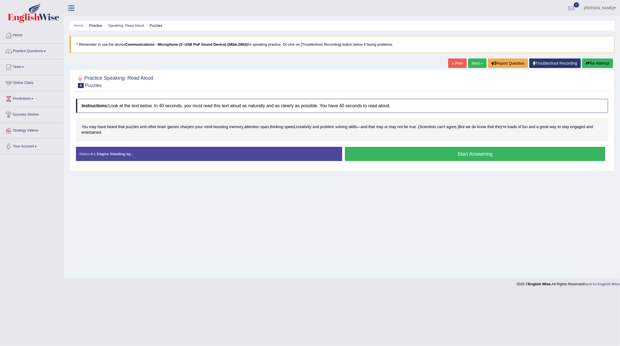
click at [248, 67] on div "Home Practice Speaking: Read Aloud Puzzles * Remember to use the device Communi…" at bounding box center [342, 139] width 556 height 278
click at [476, 63] on link "Next »" at bounding box center [477, 62] width 18 height 9
click at [90, 128] on span "groundbreaking" at bounding box center [98, 127] width 27 height 6
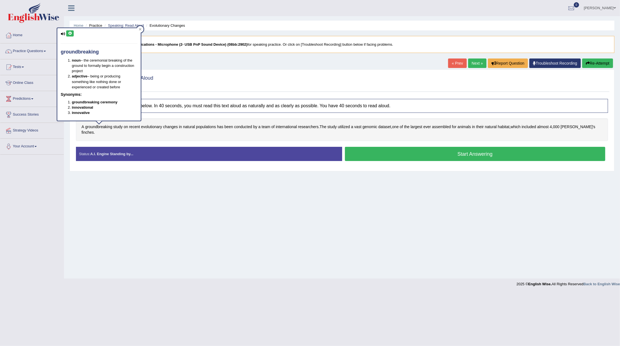
click at [72, 34] on button at bounding box center [70, 33] width 8 height 6
click at [188, 73] on div at bounding box center [342, 81] width 532 height 17
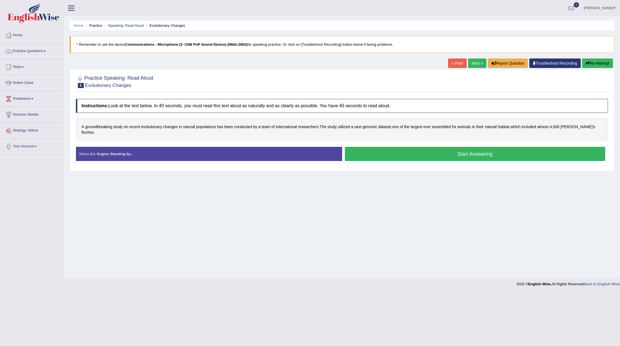
click at [181, 59] on div "Home Practice Speaking: Read Aloud Evolutionary Changes * Remember to use the d…" at bounding box center [342, 139] width 556 height 278
click at [352, 147] on button "Start Answering" at bounding box center [475, 154] width 261 height 14
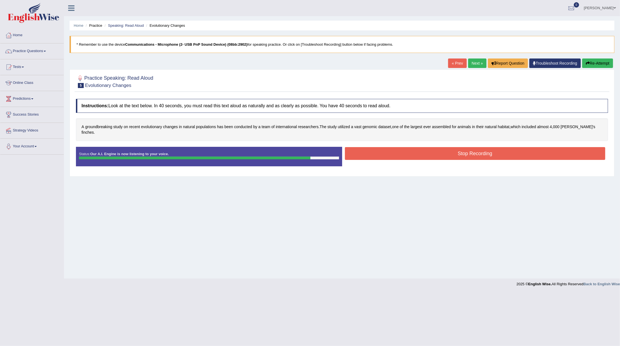
click at [526, 147] on button "Stop Recording" at bounding box center [475, 153] width 261 height 13
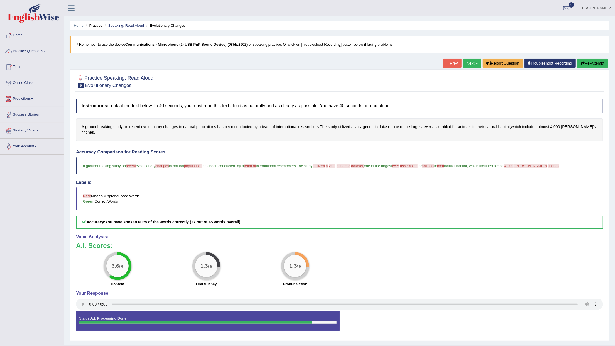
click at [324, 164] on span "utilized" at bounding box center [318, 166] width 11 height 4
click at [469, 64] on link "Next »" at bounding box center [472, 62] width 18 height 9
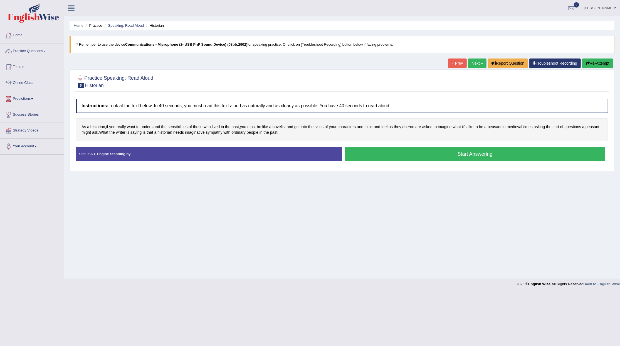
click at [454, 155] on button "Start Answering" at bounding box center [475, 154] width 261 height 14
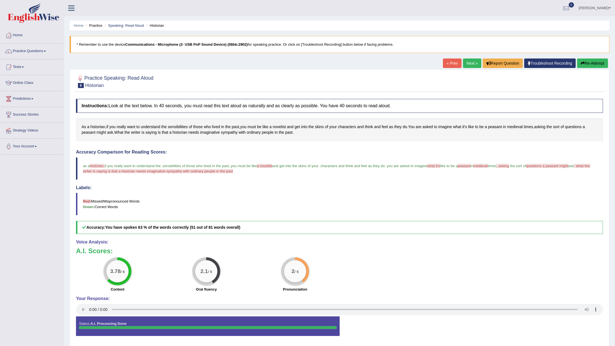
click at [471, 62] on link "Next »" at bounding box center [472, 62] width 18 height 9
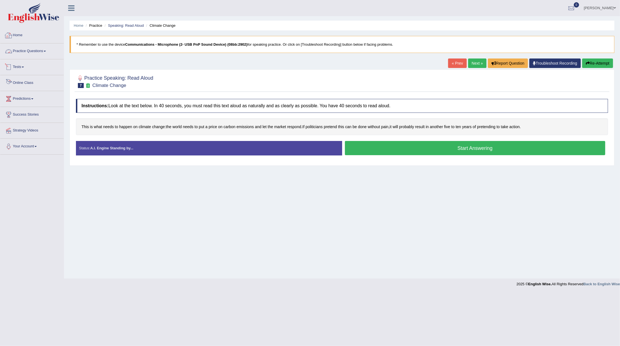
click at [22, 80] on link "Online Class" at bounding box center [31, 82] width 63 height 14
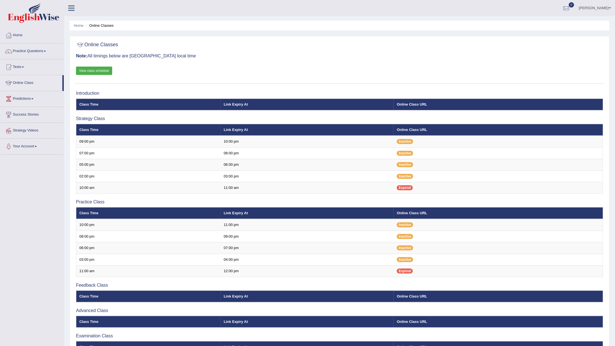
click at [85, 72] on link "View class schedule" at bounding box center [94, 71] width 36 height 8
click at [19, 39] on link "Home" at bounding box center [31, 35] width 63 height 14
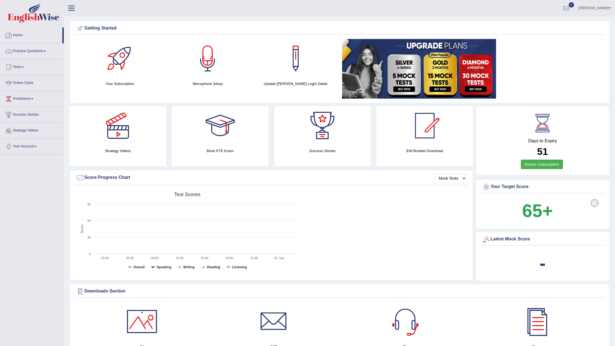
click at [25, 50] on link "Practice Questions" at bounding box center [31, 50] width 63 height 14
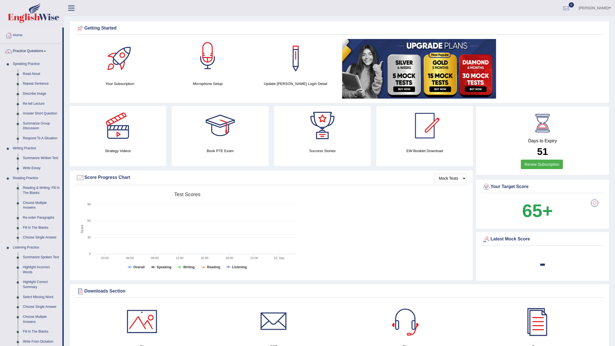
click at [255, 32] on div "Getting Started" at bounding box center [339, 28] width 527 height 8
click at [29, 92] on link "Describe Image" at bounding box center [41, 94] width 42 height 10
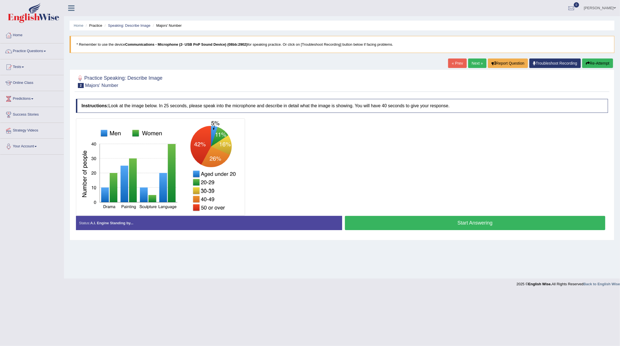
click at [553, 62] on link "Troubleshoot Recording" at bounding box center [555, 62] width 51 height 9
click at [471, 64] on link "Next »" at bounding box center [477, 62] width 18 height 9
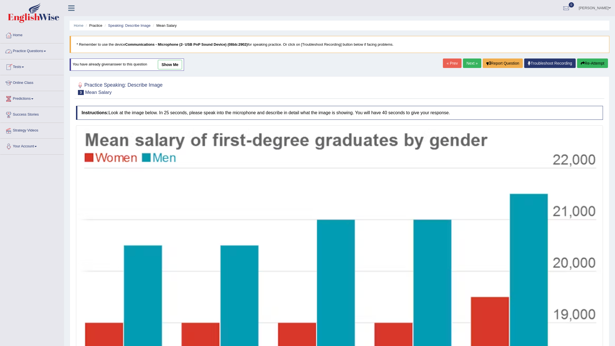
click at [34, 51] on link "Practice Questions" at bounding box center [31, 50] width 63 height 14
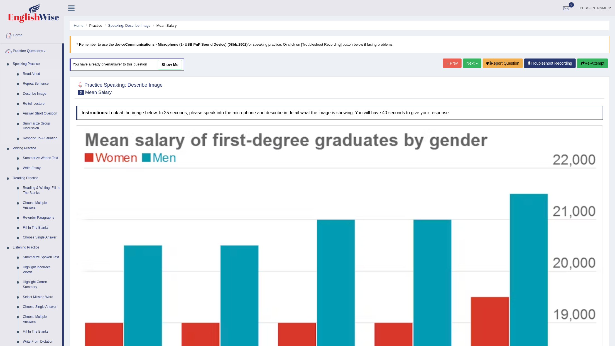
click at [32, 72] on link "Read Aloud" at bounding box center [41, 74] width 42 height 10
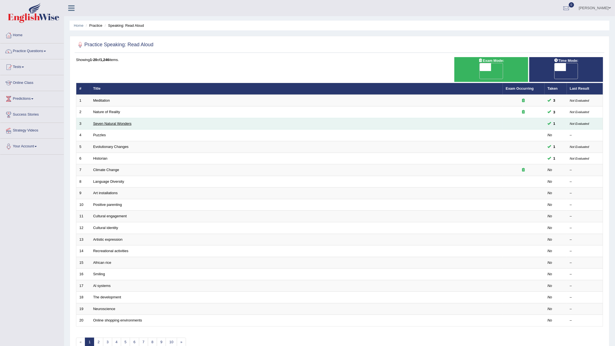
click at [99, 121] on link "Seven Natural Wonders" at bounding box center [112, 123] width 38 height 4
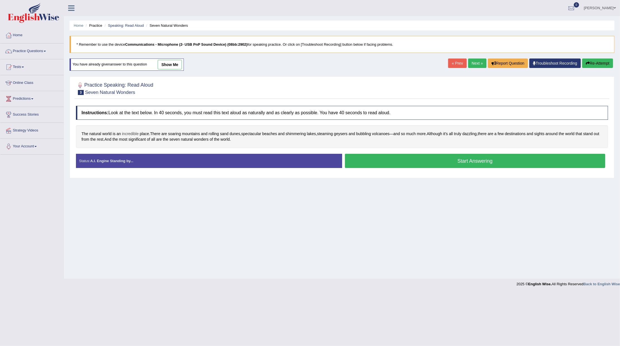
click at [126, 135] on span "incredible" at bounding box center [130, 134] width 17 height 6
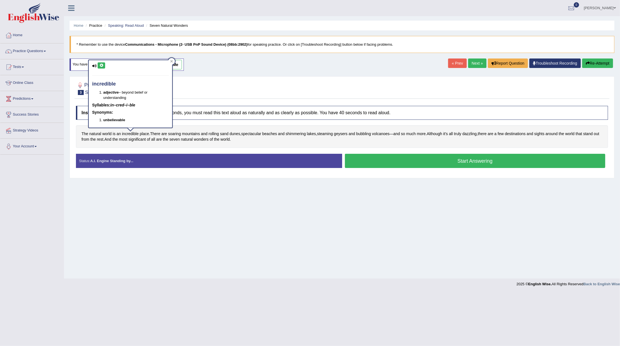
click at [98, 66] on button at bounding box center [102, 65] width 8 height 6
click at [173, 61] on icon at bounding box center [171, 61] width 3 height 3
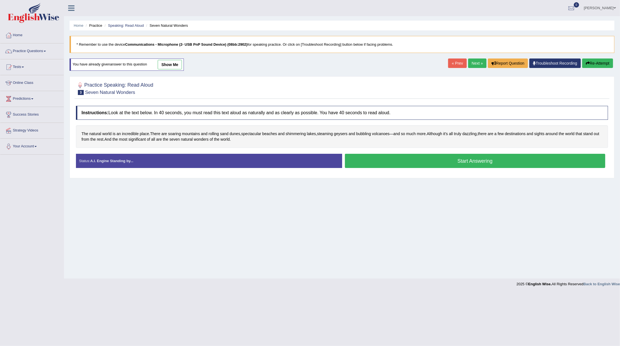
click at [376, 162] on button "Start Answering" at bounding box center [475, 161] width 261 height 14
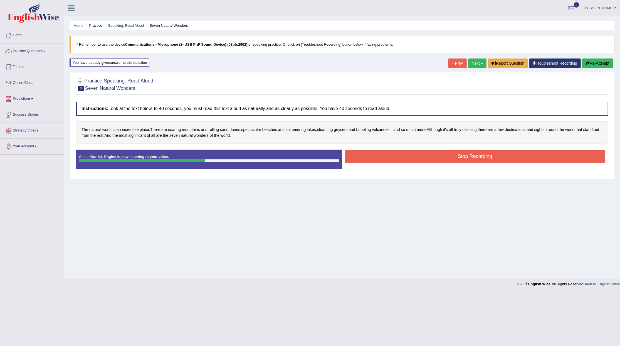
click at [597, 62] on button "Re-Attempt" at bounding box center [597, 62] width 31 height 9
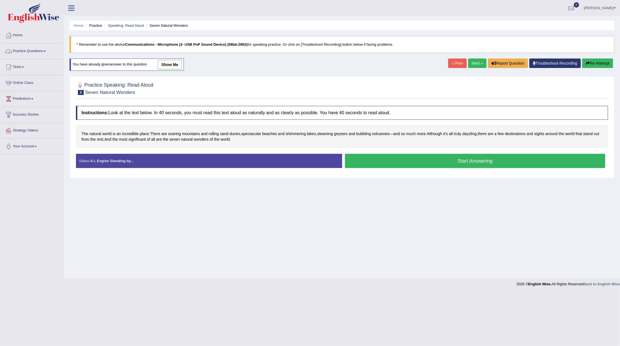
click at [34, 51] on link "Practice Questions" at bounding box center [31, 50] width 63 height 14
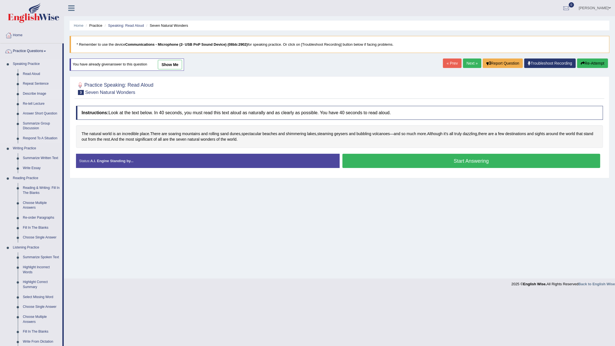
click at [31, 95] on link "Describe Image" at bounding box center [41, 94] width 42 height 10
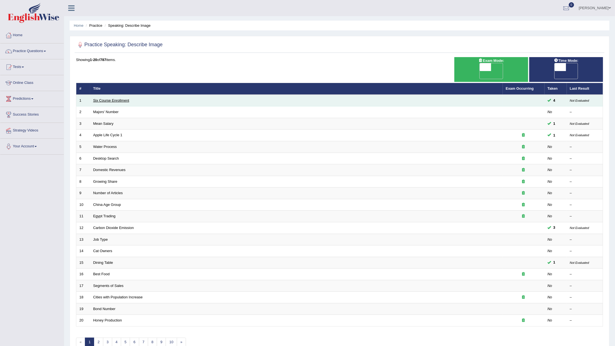
click at [110, 98] on link "Six Course Enrollment" at bounding box center [111, 100] width 36 height 4
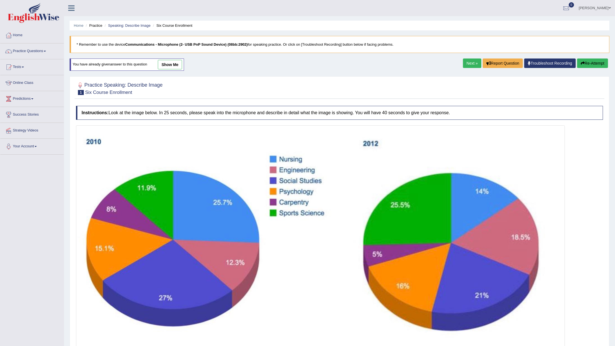
click at [472, 63] on link "Next »" at bounding box center [472, 62] width 18 height 9
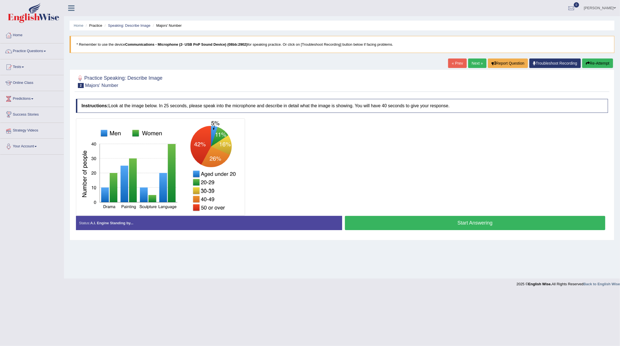
click at [31, 129] on link "Strategy Videos" at bounding box center [31, 130] width 63 height 14
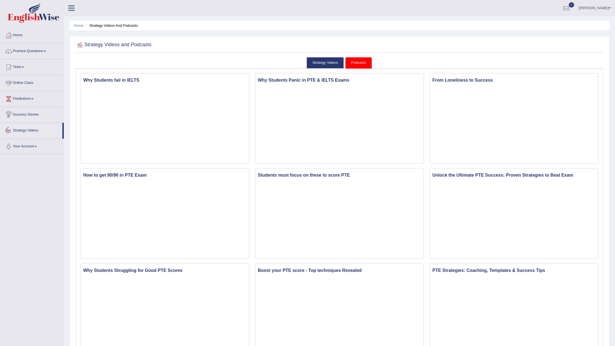
click at [26, 131] on link "Strategy Videos" at bounding box center [31, 130] width 62 height 14
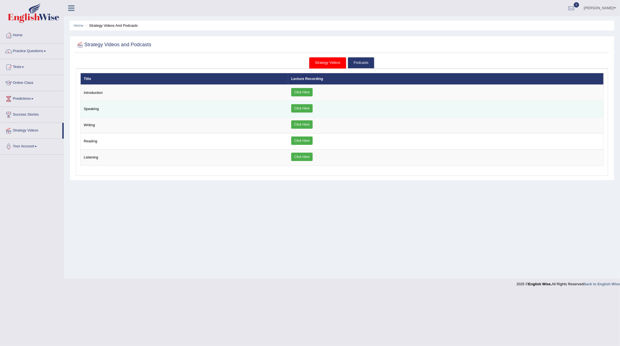
click at [99, 105] on td "Speaking" at bounding box center [185, 109] width 208 height 16
click at [92, 109] on td "Speaking" at bounding box center [185, 109] width 208 height 16
click at [311, 108] on link "Click Here" at bounding box center [301, 108] width 21 height 8
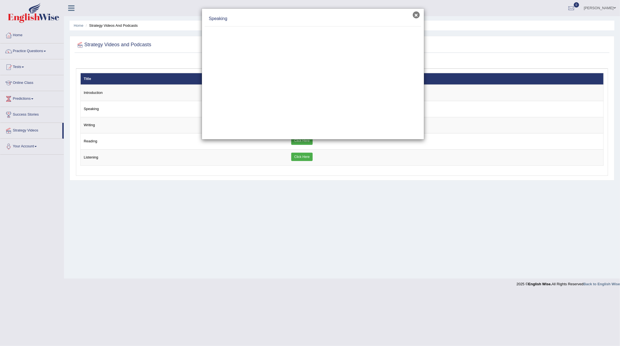
click at [416, 14] on button "×" at bounding box center [416, 14] width 7 height 7
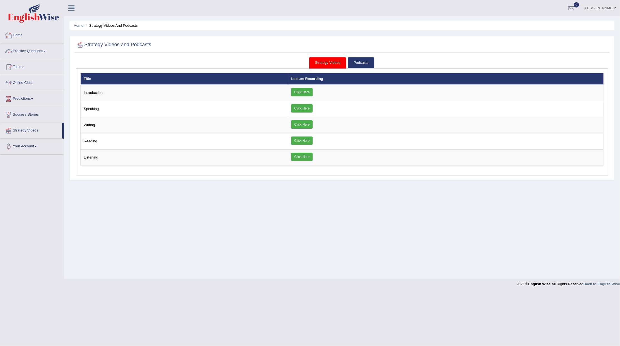
click at [28, 50] on link "Practice Questions" at bounding box center [31, 50] width 63 height 14
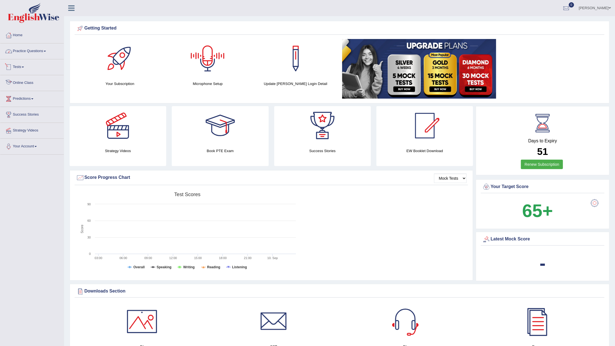
click at [29, 53] on link "Practice Questions" at bounding box center [31, 50] width 63 height 14
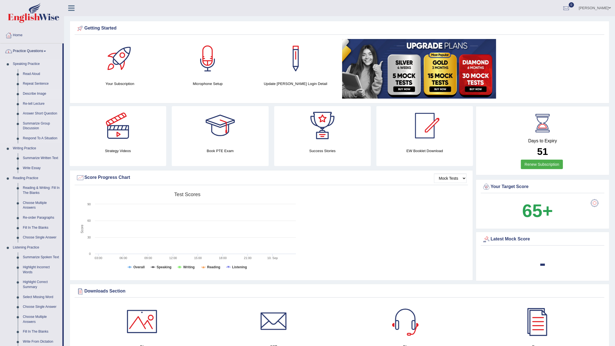
click at [34, 90] on link "Describe Image" at bounding box center [41, 94] width 42 height 10
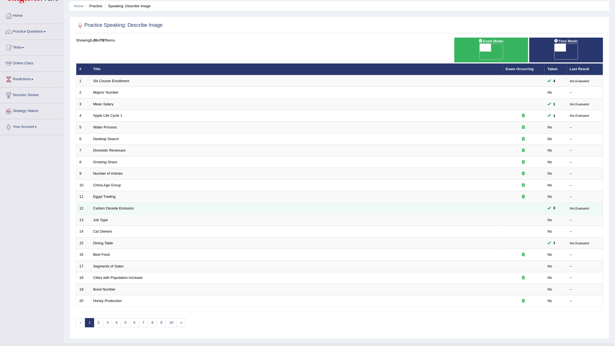
scroll to position [25, 0]
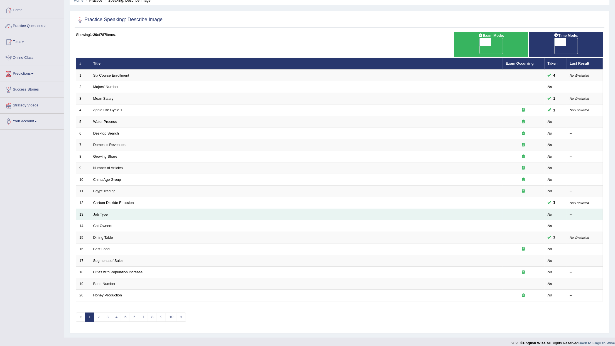
click at [100, 212] on link "Job Type" at bounding box center [100, 214] width 15 height 4
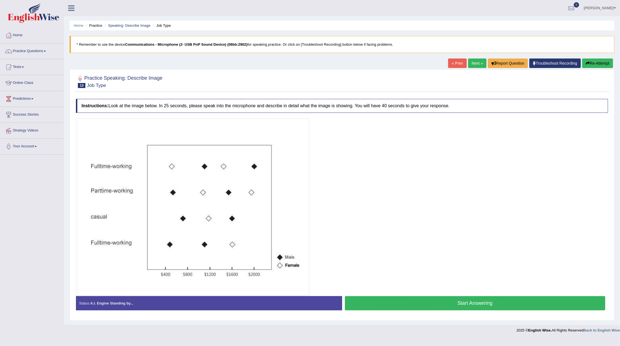
click at [471, 65] on link "Next »" at bounding box center [477, 62] width 18 height 9
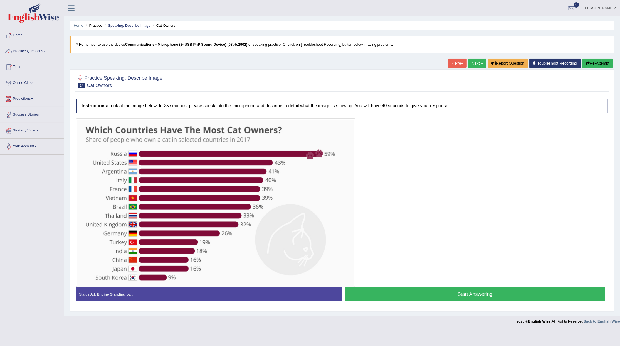
click at [478, 63] on link "Next »" at bounding box center [477, 62] width 18 height 9
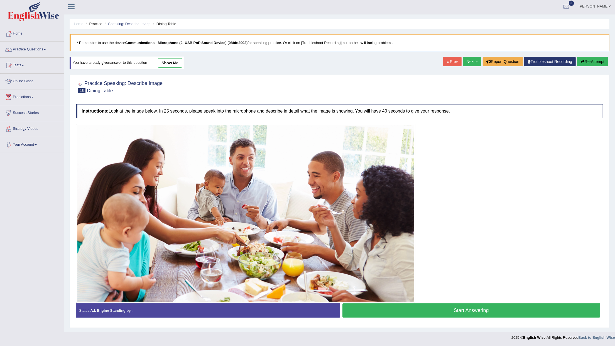
scroll to position [3, 0]
click at [597, 5] on link "[PERSON_NAME]" at bounding box center [594, 5] width 40 height 14
click at [575, 70] on link "Log out" at bounding box center [584, 76] width 60 height 13
